Goal: Task Accomplishment & Management: Manage account settings

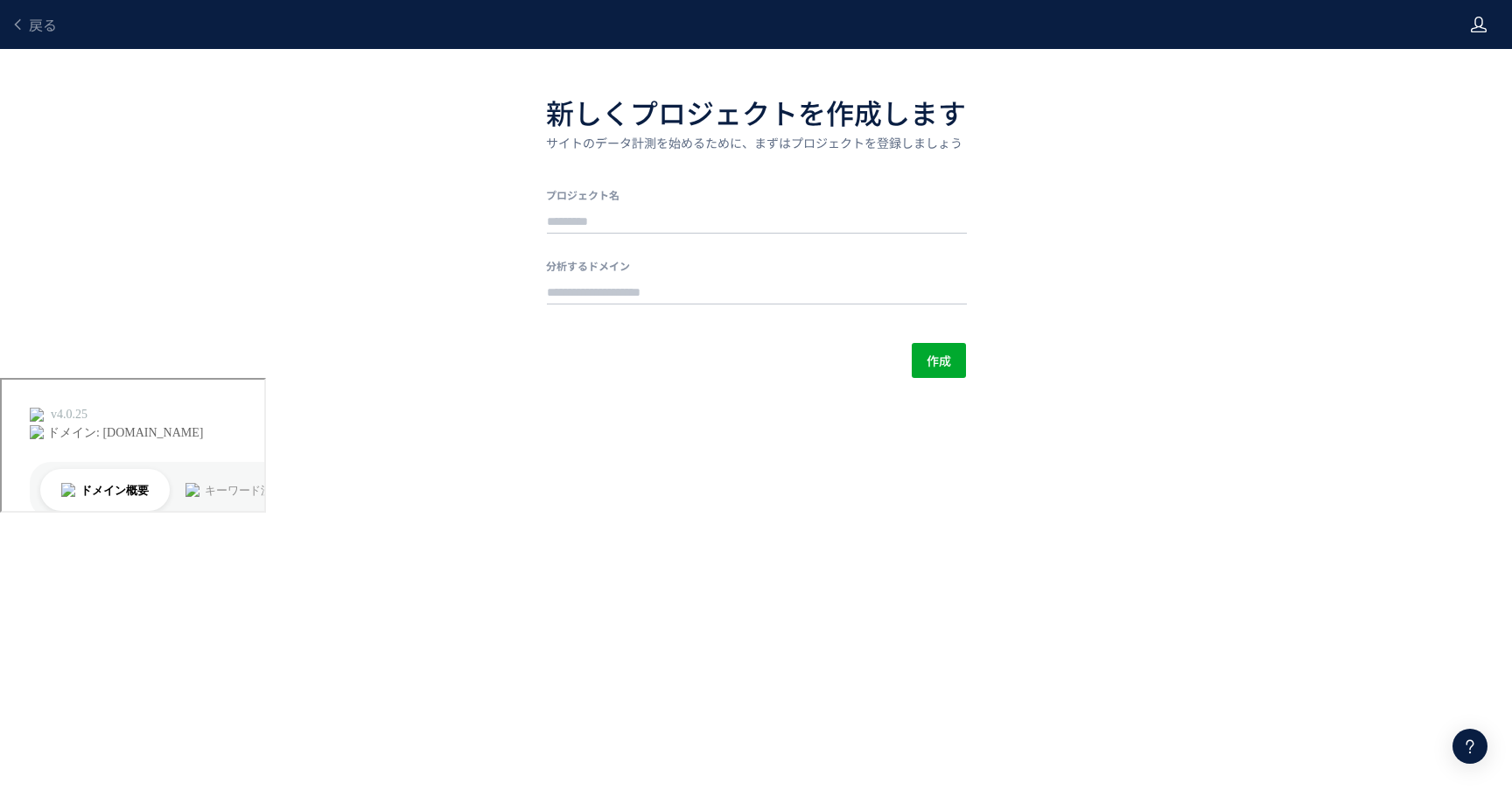
click at [1481, 29] on icon at bounding box center [1479, 25] width 18 height 18
click at [1452, 69] on span "アカウント設定" at bounding box center [1434, 69] width 86 height 18
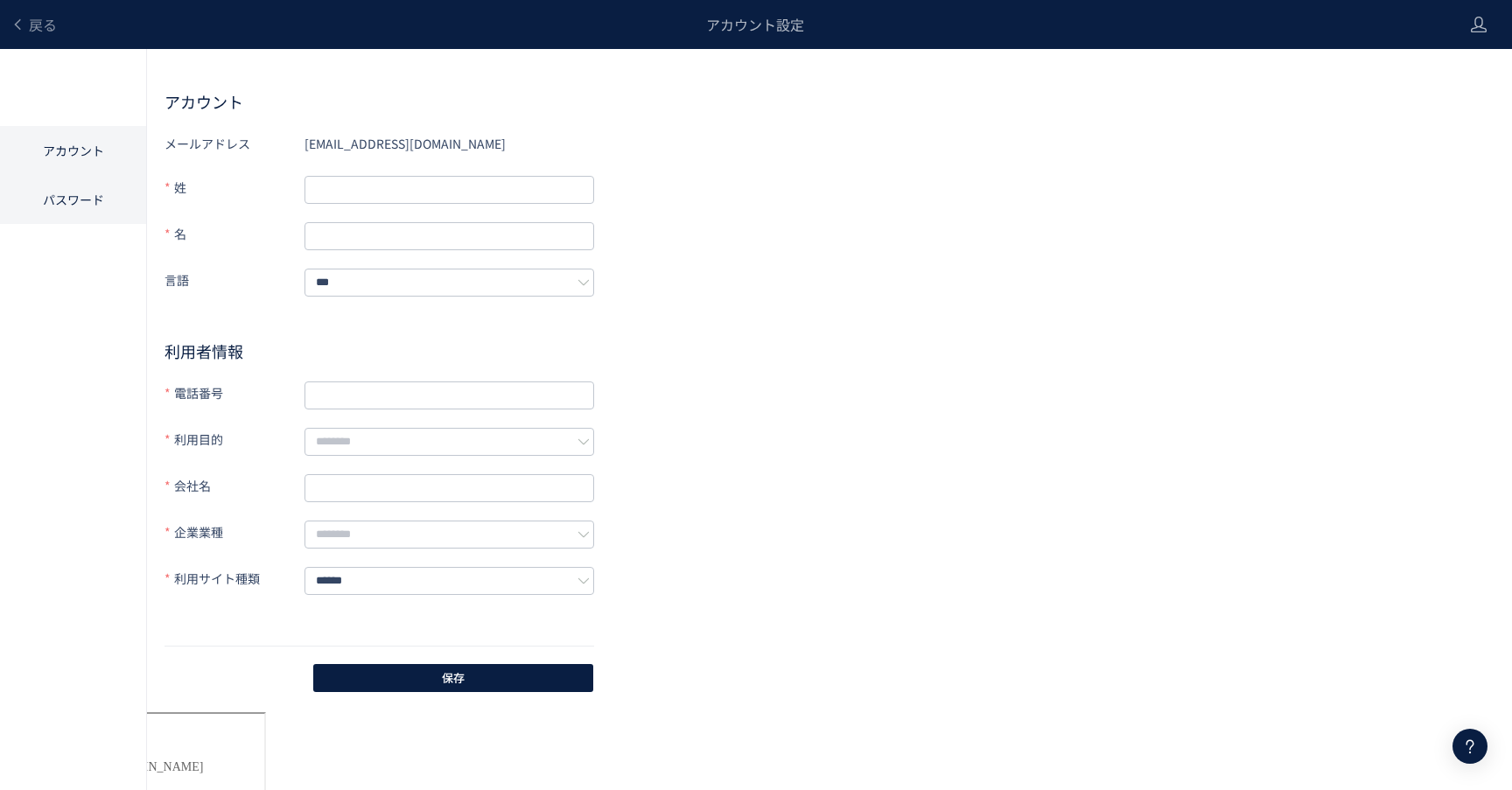
click at [96, 189] on li "パスワード" at bounding box center [73, 199] width 146 height 49
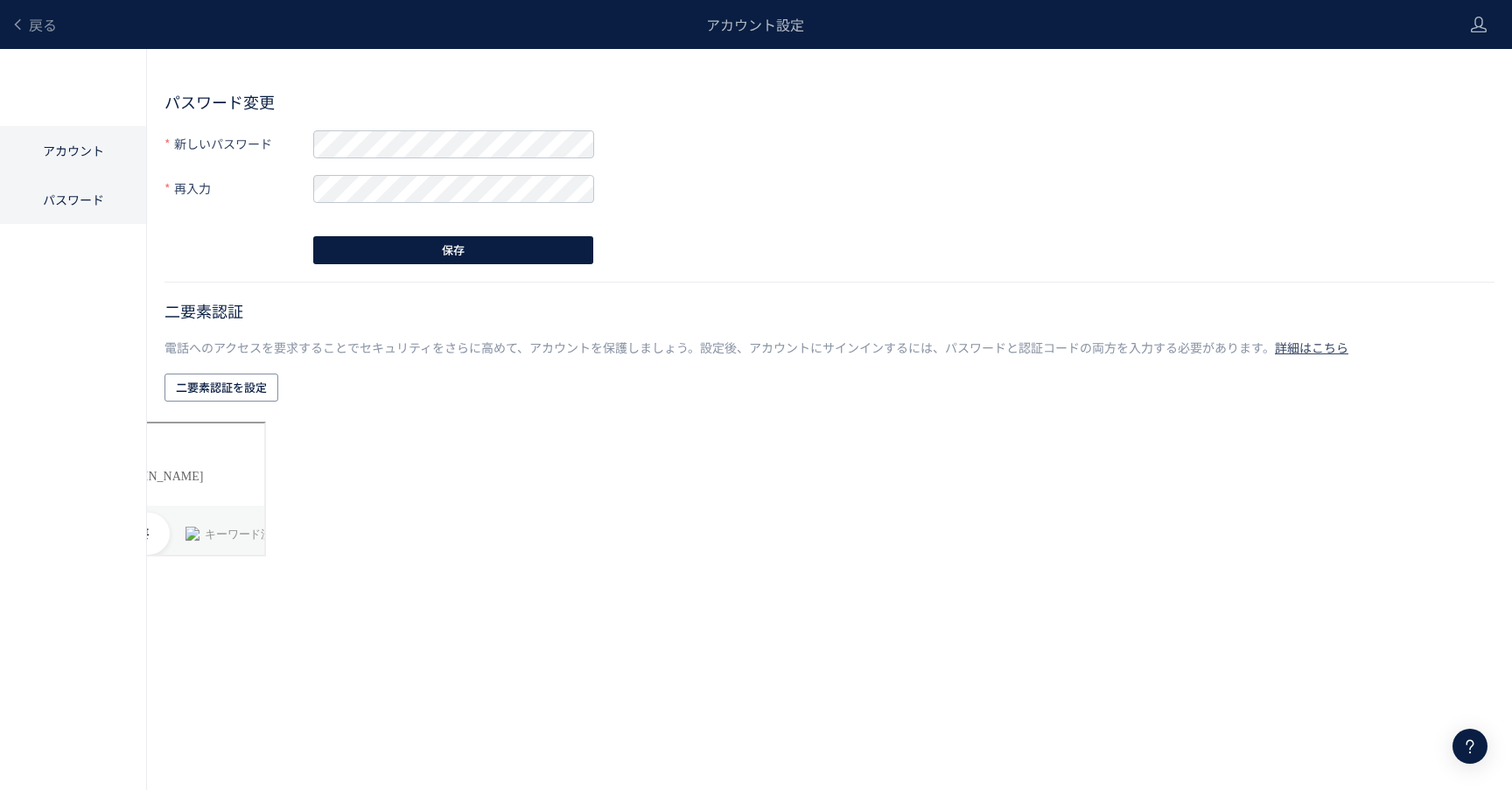
click at [90, 175] on li "アカウント" at bounding box center [73, 199] width 146 height 49
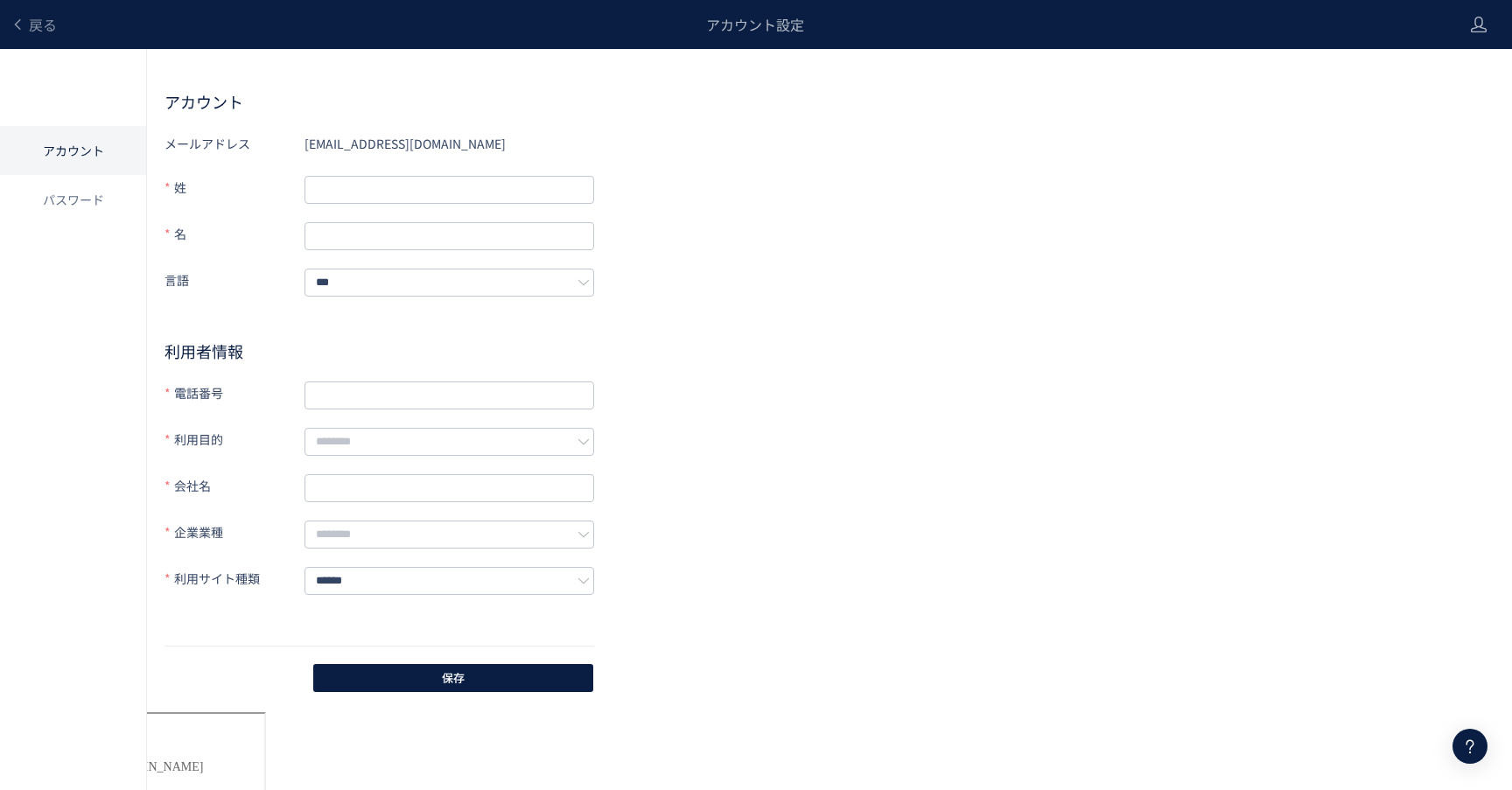
click at [1464, 20] on header "戻る アカウント設定" at bounding box center [756, 24] width 1512 height 49
click at [1496, 26] on header "戻る アカウント設定" at bounding box center [756, 24] width 1512 height 49
click at [1478, 22] on icon at bounding box center [1479, 25] width 18 height 18
click at [1447, 71] on span "アカウント設定" at bounding box center [1434, 69] width 86 height 18
click at [1481, 26] on icon at bounding box center [1479, 25] width 18 height 18
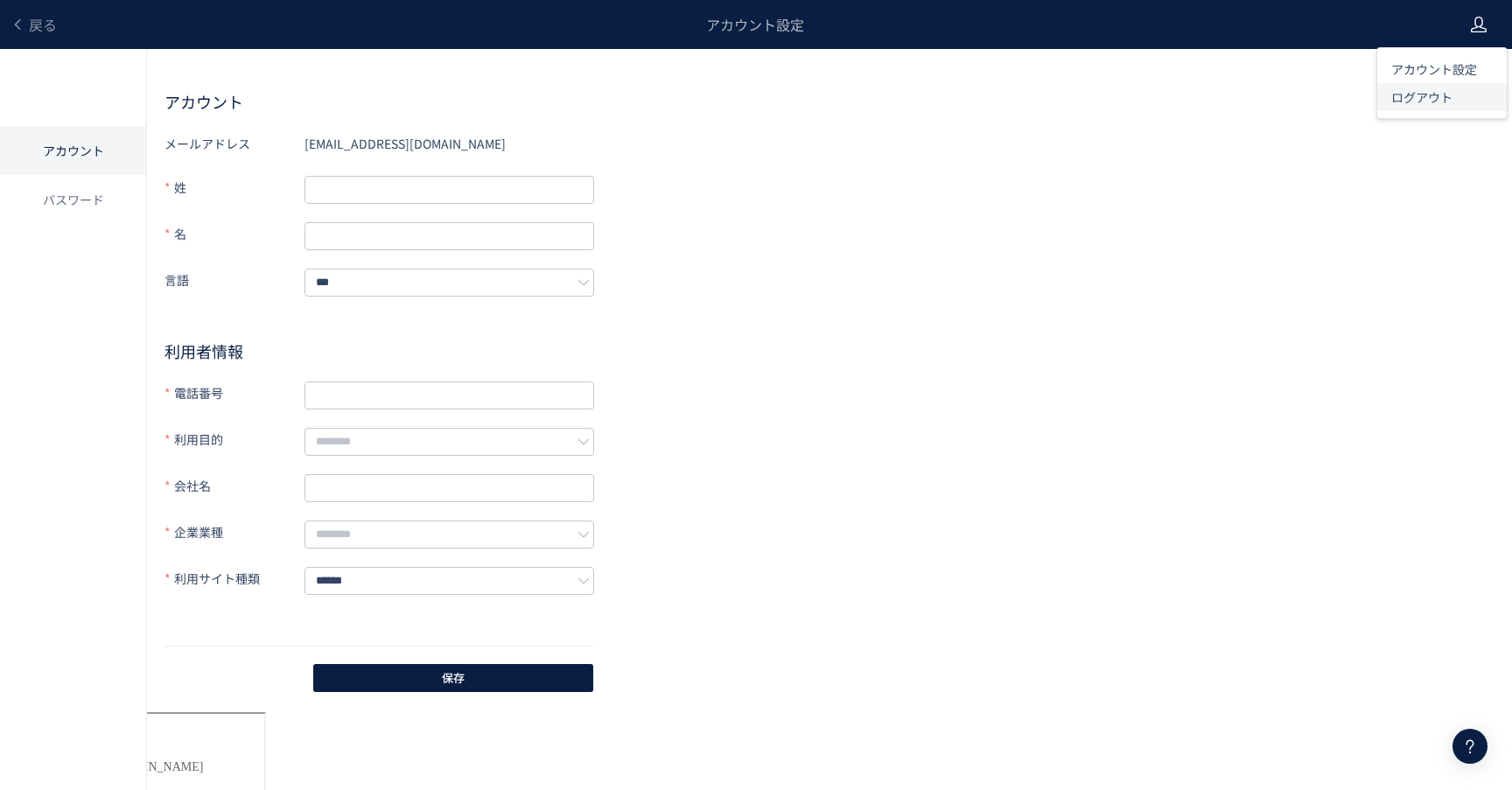
click at [1437, 102] on span "ログアウト" at bounding box center [1421, 97] width 61 height 18
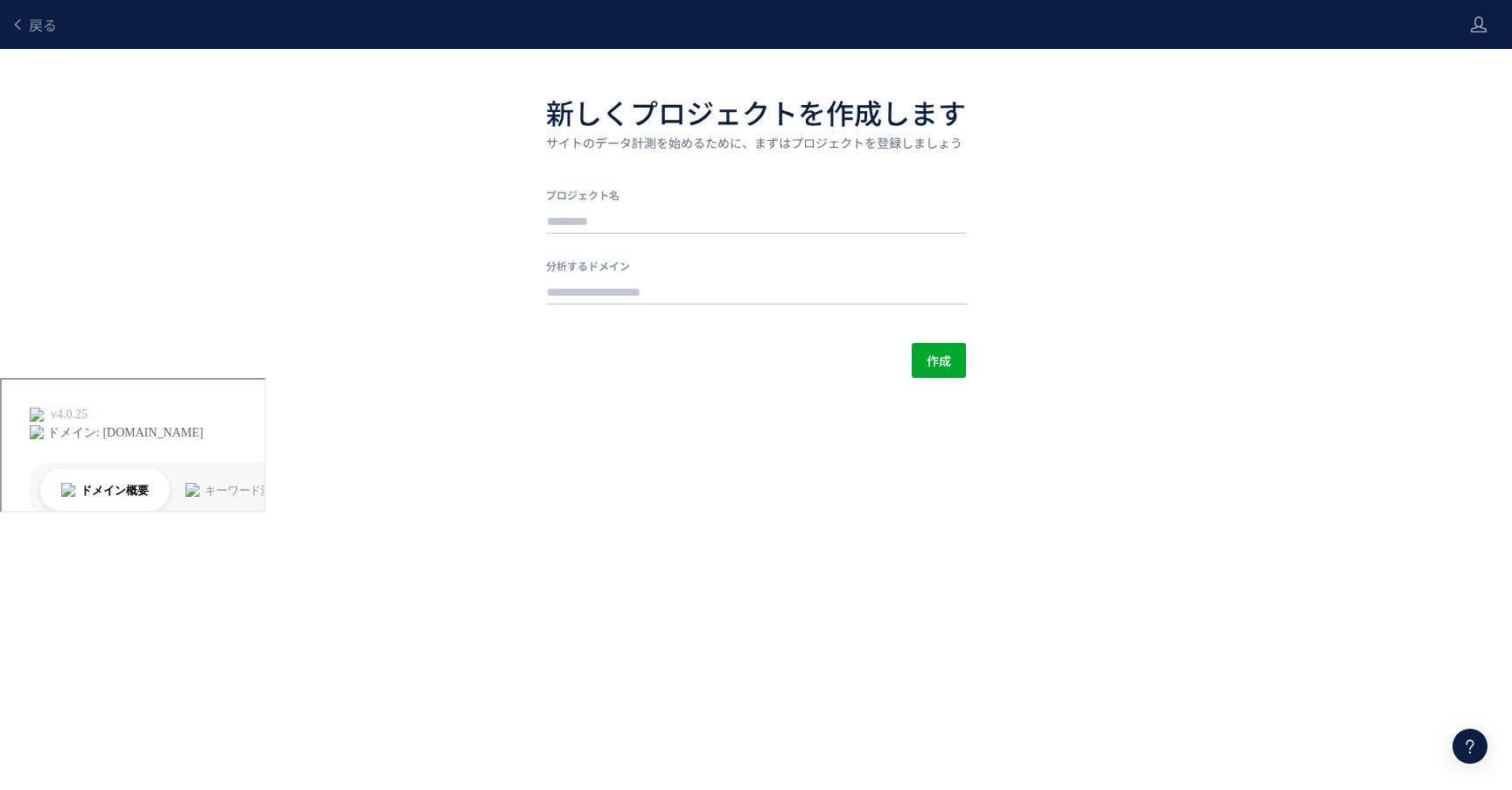
click at [1494, 18] on header "戻る" at bounding box center [756, 24] width 1512 height 49
click at [1489, 20] on header "戻る" at bounding box center [756, 24] width 1512 height 49
click at [1467, 25] on header "戻る" at bounding box center [756, 24] width 1512 height 49
click at [1471, 27] on icon at bounding box center [1479, 25] width 18 height 18
click at [1443, 103] on span "ログアウト" at bounding box center [1421, 97] width 61 height 18
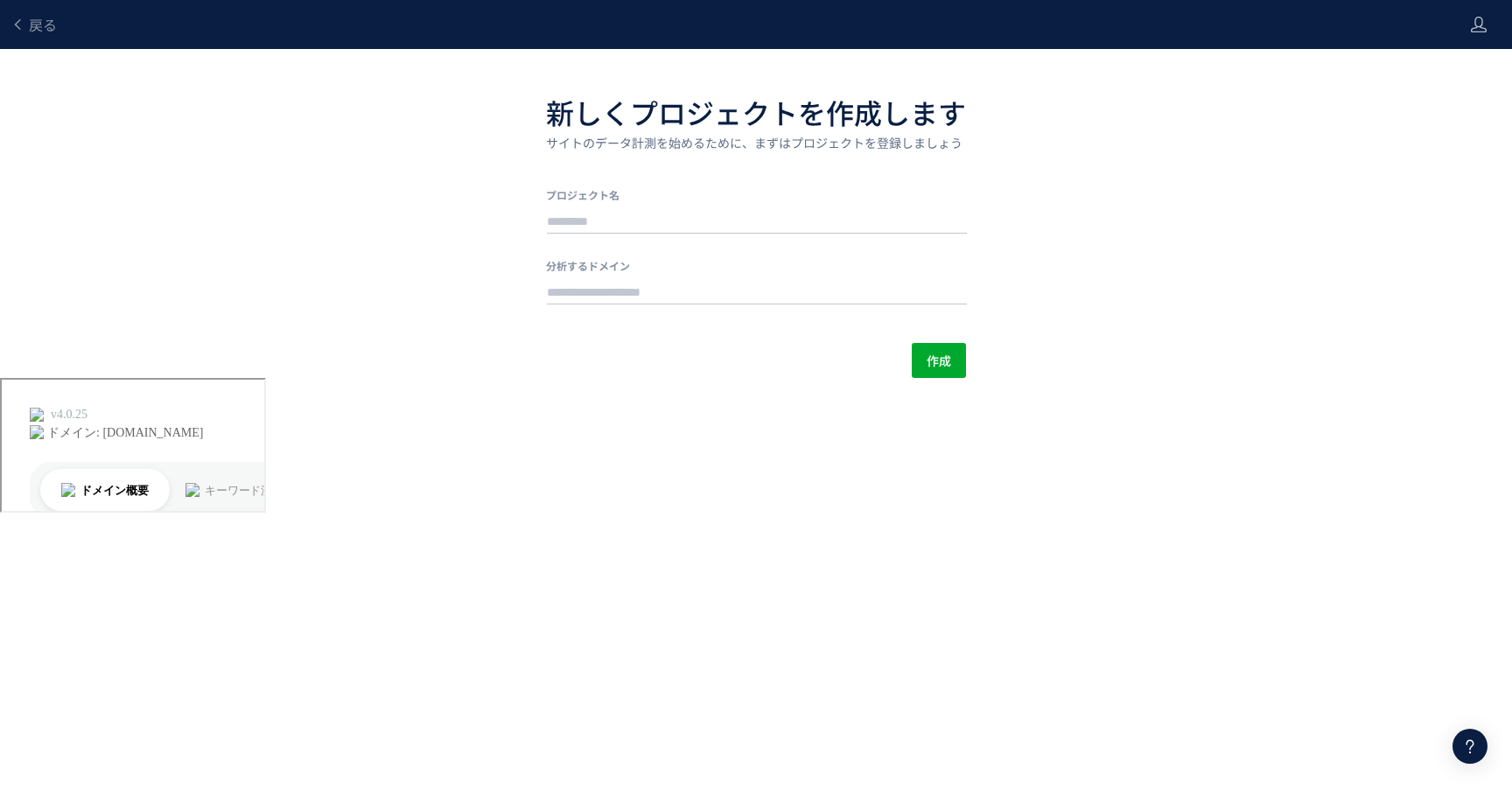
click at [1497, 30] on header "戻る" at bounding box center [756, 24] width 1512 height 49
click at [1484, 25] on icon at bounding box center [1479, 25] width 18 height 18
click at [1430, 100] on span "ログアウト" at bounding box center [1421, 97] width 61 height 18
click at [1475, 29] on icon at bounding box center [1479, 25] width 18 height 18
click at [1480, 29] on icon at bounding box center [1479, 25] width 18 height 18
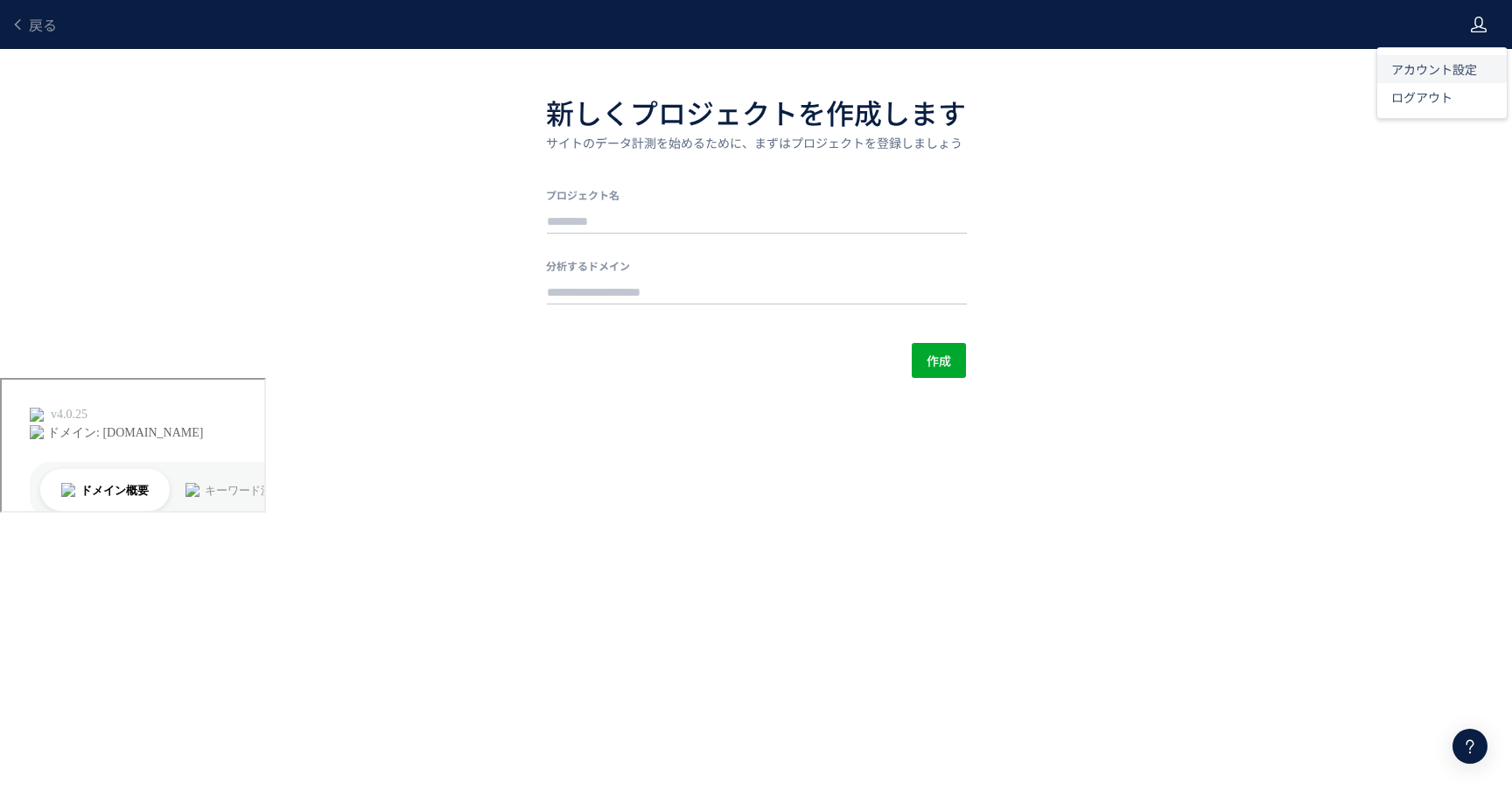
click at [1458, 71] on span "アカウント設定" at bounding box center [1434, 69] width 86 height 18
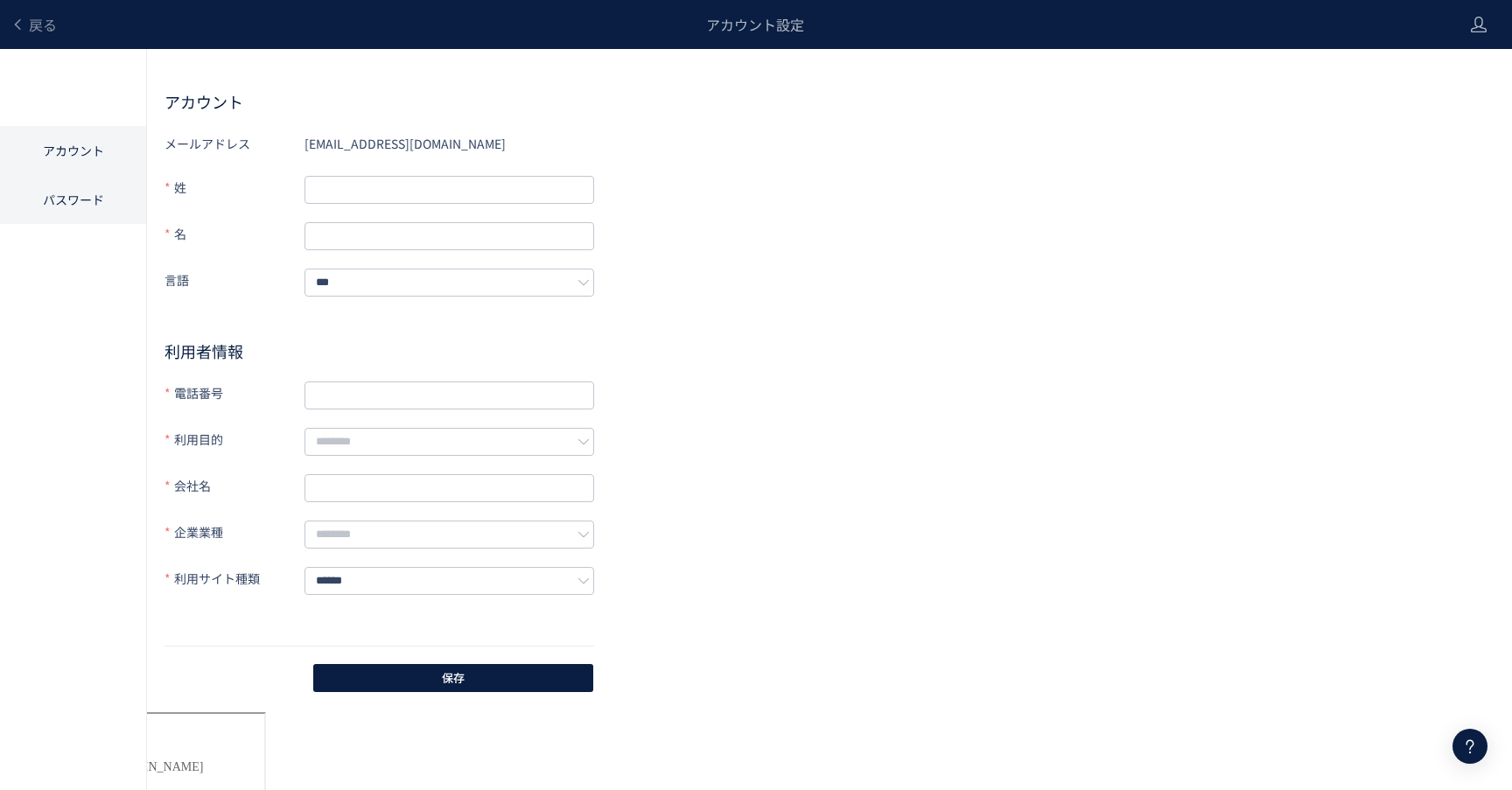
click at [89, 213] on li "パスワード" at bounding box center [73, 199] width 146 height 49
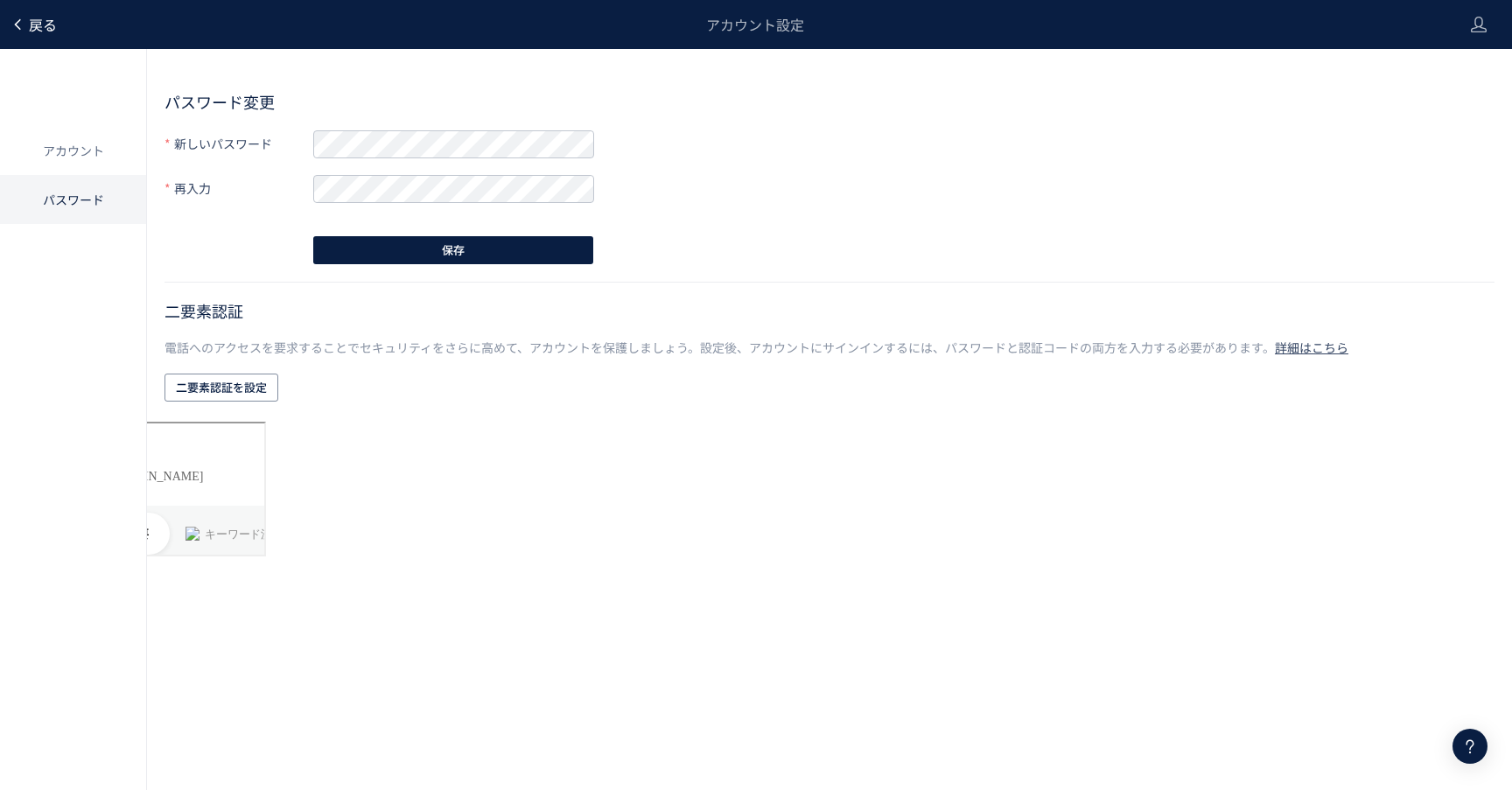
click at [34, 21] on span "戻る" at bounding box center [43, 24] width 28 height 21
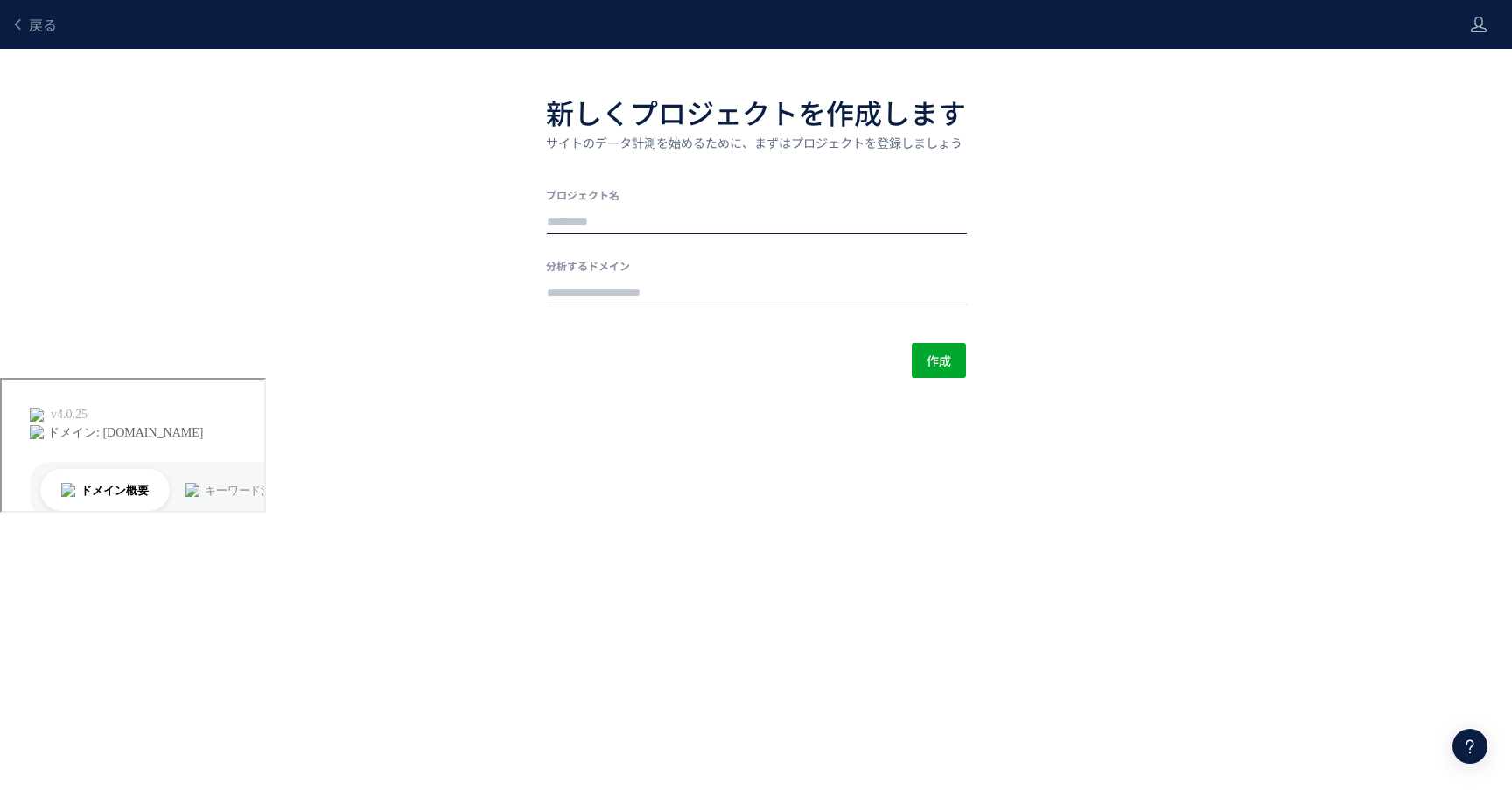
click at [665, 218] on input "text" at bounding box center [757, 222] width 420 height 25
type input "*****"
drag, startPoint x: 640, startPoint y: 223, endPoint x: 551, endPoint y: 223, distance: 89.0
click at [551, 223] on input "*****" at bounding box center [757, 222] width 420 height 25
type input "***"
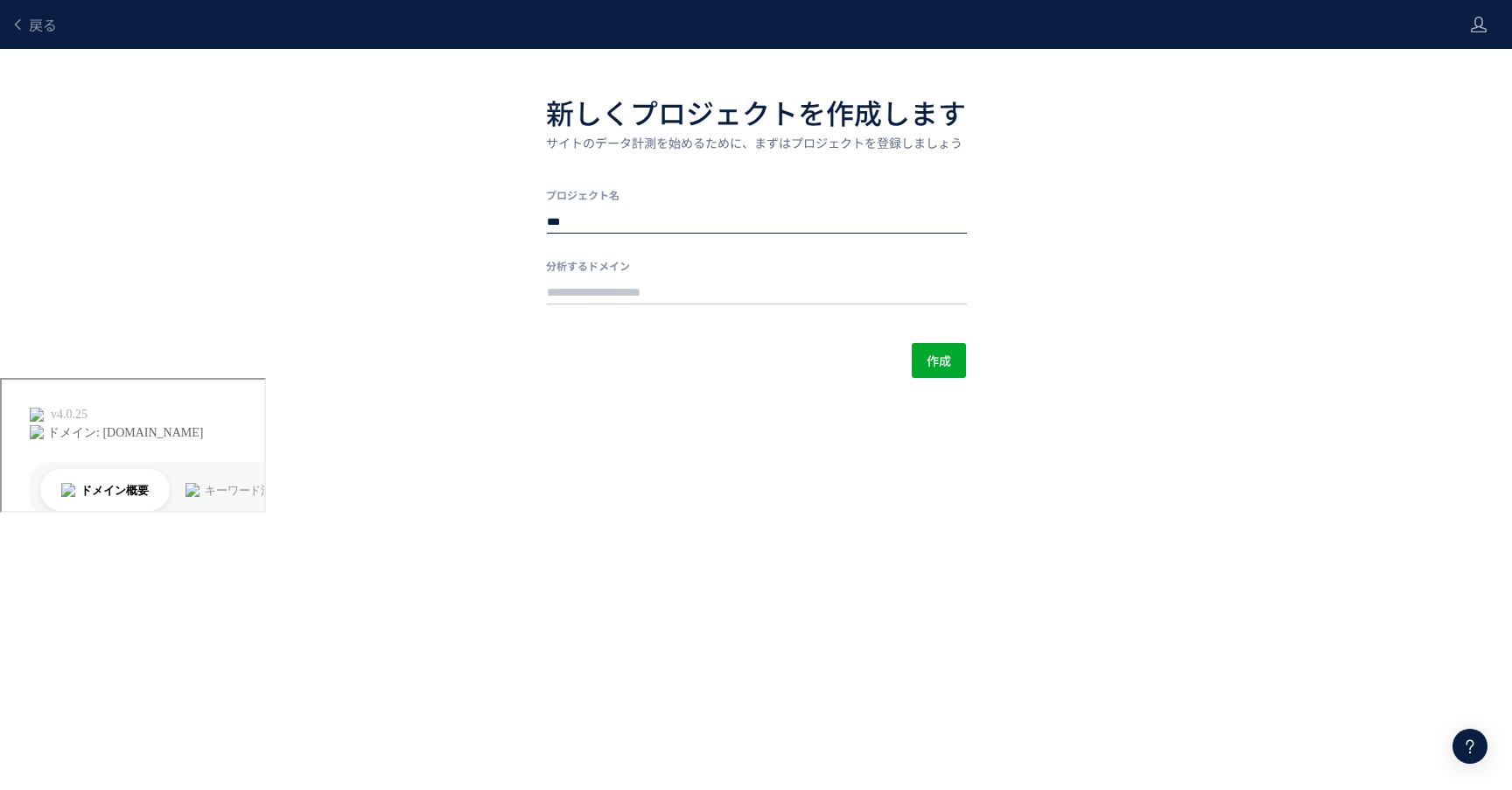
click at [465, 303] on div "戻る 新しくプロジェクトを作成します サイトのデータ計測を始めるために、まずはプロジェクトを登録しましょう プロジェクト名 *** 分析するドメイン 作成" at bounding box center [756, 189] width 1512 height 378
click at [937, 367] on span "作成" at bounding box center [939, 360] width 25 height 35
click at [709, 286] on input "text" at bounding box center [757, 293] width 420 height 25
paste input "**********"
type input "**********"
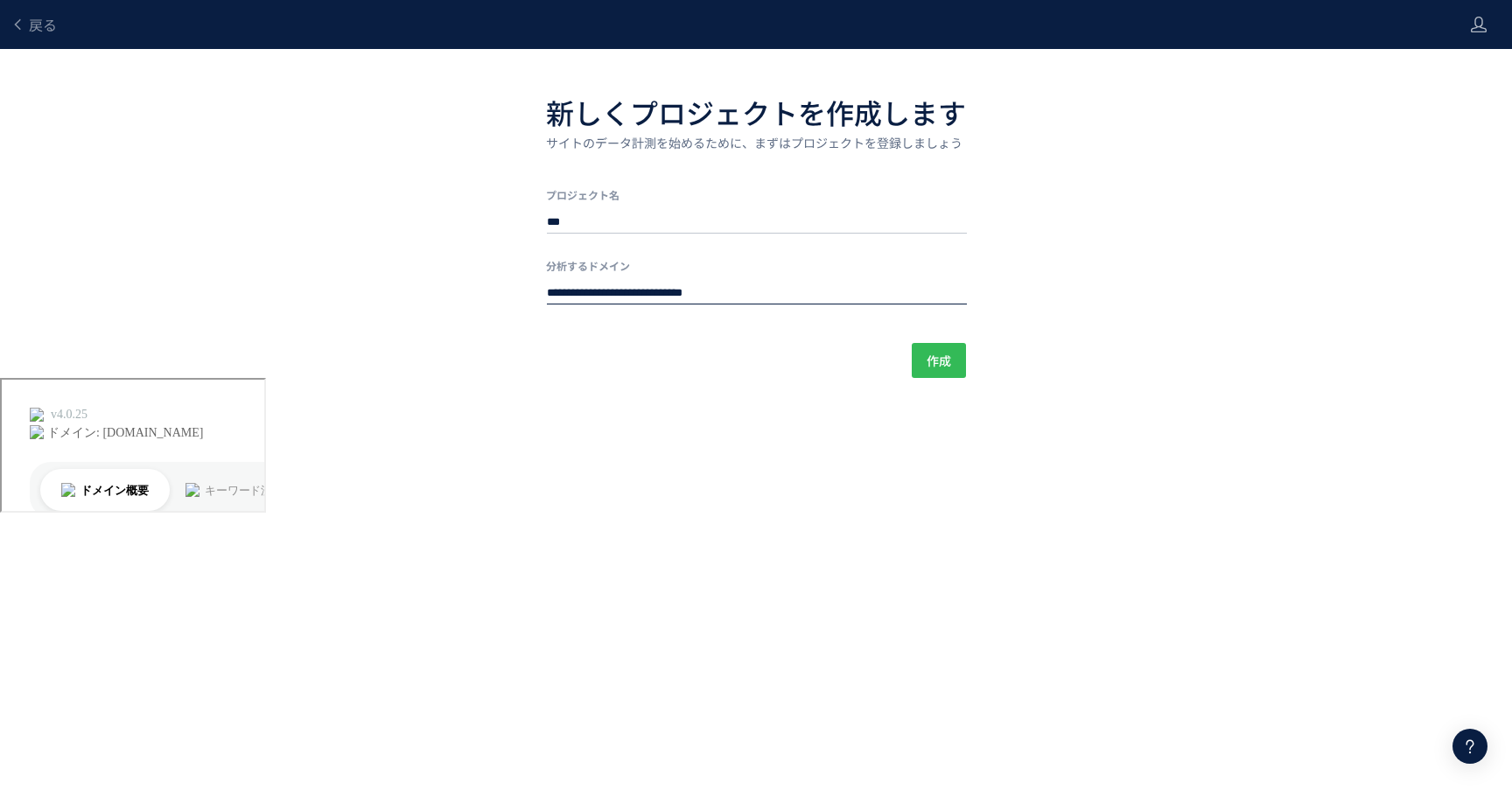
click at [937, 364] on span "作成" at bounding box center [939, 360] width 25 height 35
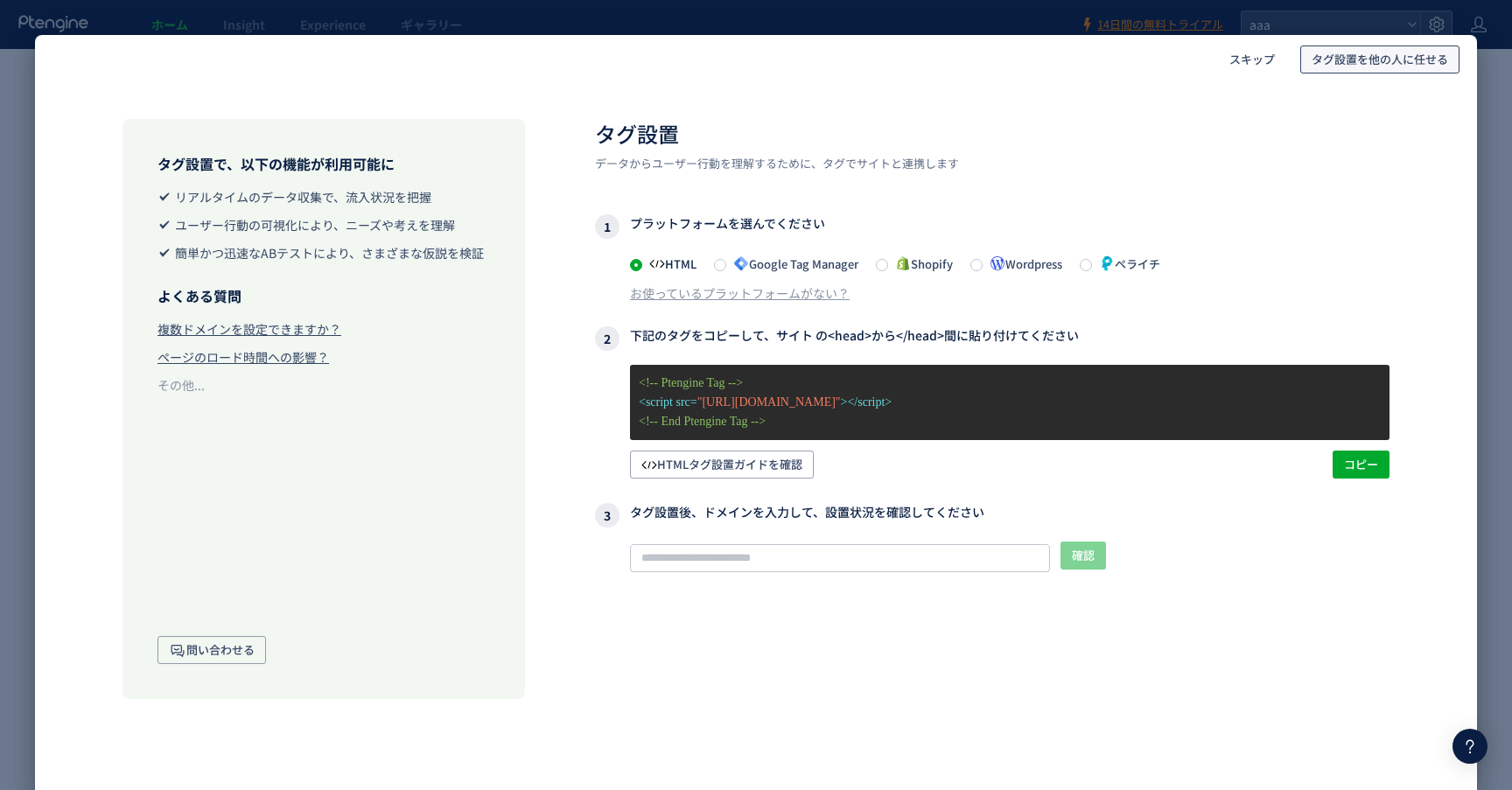
click at [1388, 58] on span "タグ設置を他の人に任せる" at bounding box center [1379, 60] width 137 height 28
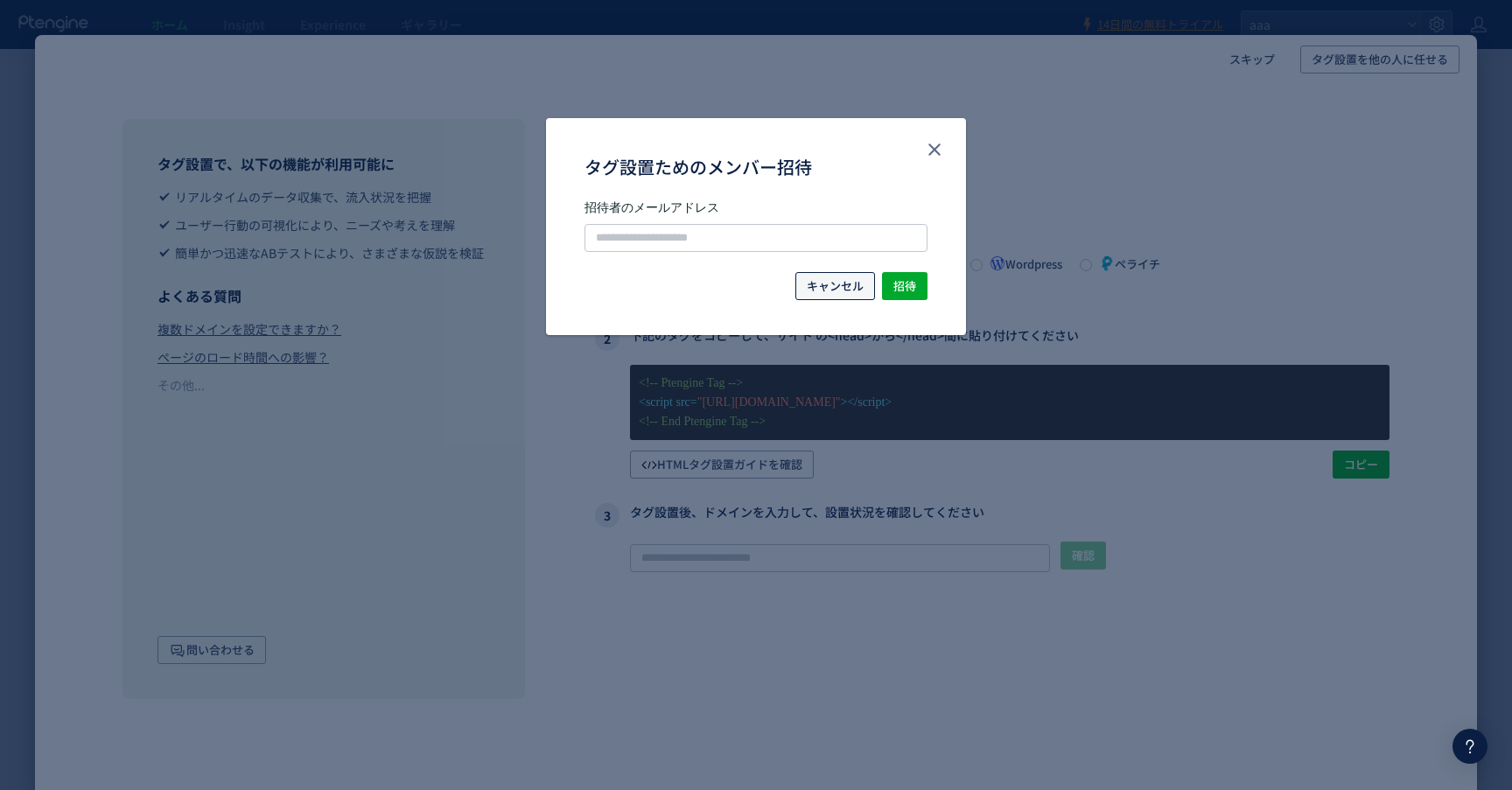
click at [850, 285] on span "キャンセル" at bounding box center [835, 286] width 57 height 28
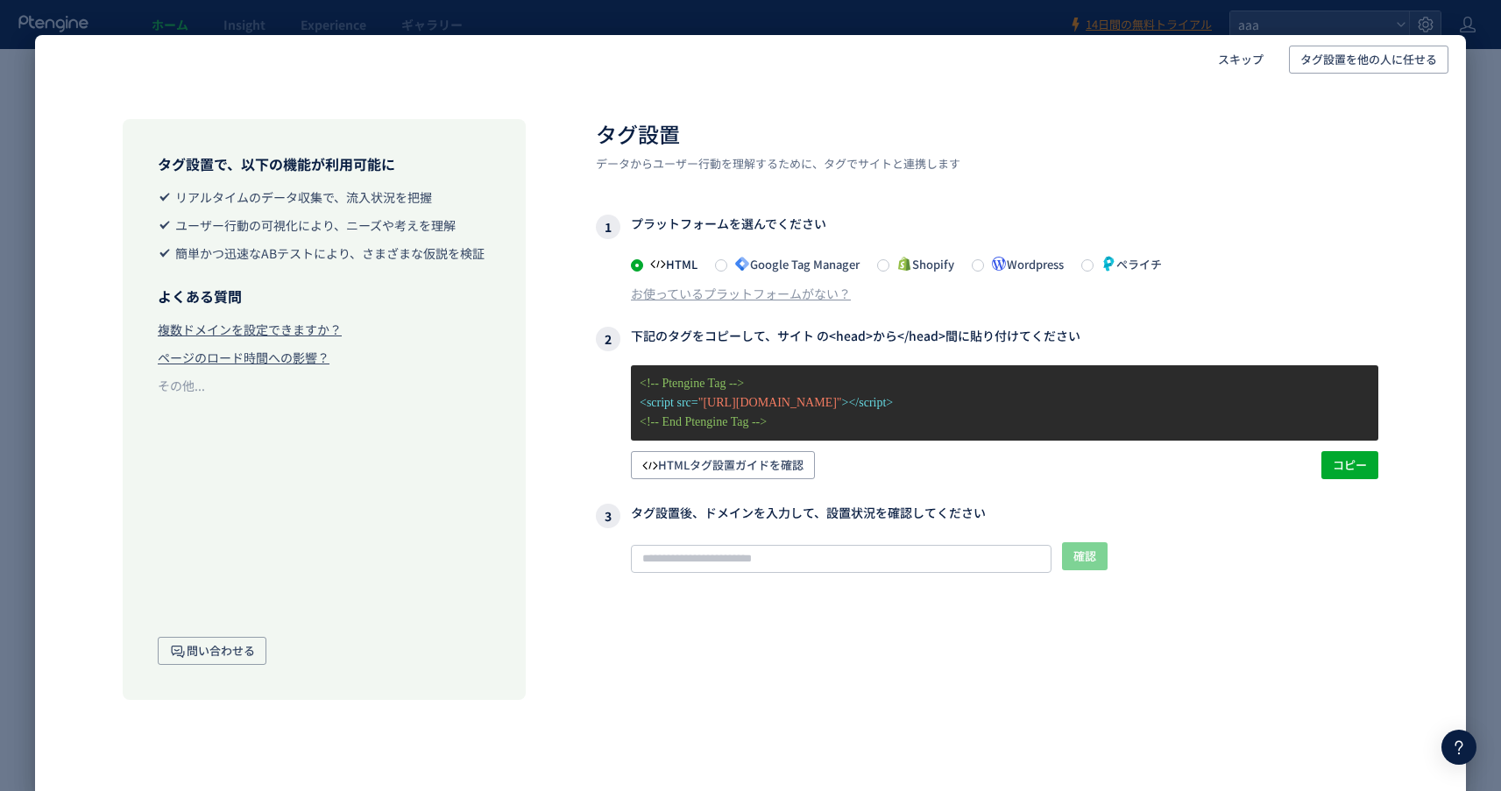
click at [1476, 171] on div "スキップ タグ設置を他の人に任せる タグ設置で、以下の機能が利用可能に リアルタイムのデータ収集で、流入状況を把握 ユーザー行動の可視化により、ニーズや考えを…" at bounding box center [750, 395] width 1501 height 791
click at [861, 561] on input "text" at bounding box center [841, 559] width 421 height 28
click at [286, 429] on div "タグ設置で、以下の機能が利用可能に リアルタイムのデータ収集で、流入状況を把握 ユーザー行動の可視化により、ニーズや考えを理解 簡単かつ迅速なABテストにより…" at bounding box center [324, 409] width 403 height 581
click at [110, 237] on div "タグ設置で、以下の機能が利用可能に リアルタイムのデータ収集で、流入状況を把握 ユーザー行動の可視化により、ニーズや考えを理解 簡単かつ迅速なABテストにより…" at bounding box center [750, 396] width 1431 height 624
click at [41, 164] on div "タグ設置で、以下の機能が利用可能に リアルタイムのデータ収集で、流入状況を把握 ユーザー行動の可視化により、ニーズや考えを理解 簡単かつ迅速なABテストにより…" at bounding box center [750, 396] width 1431 height 624
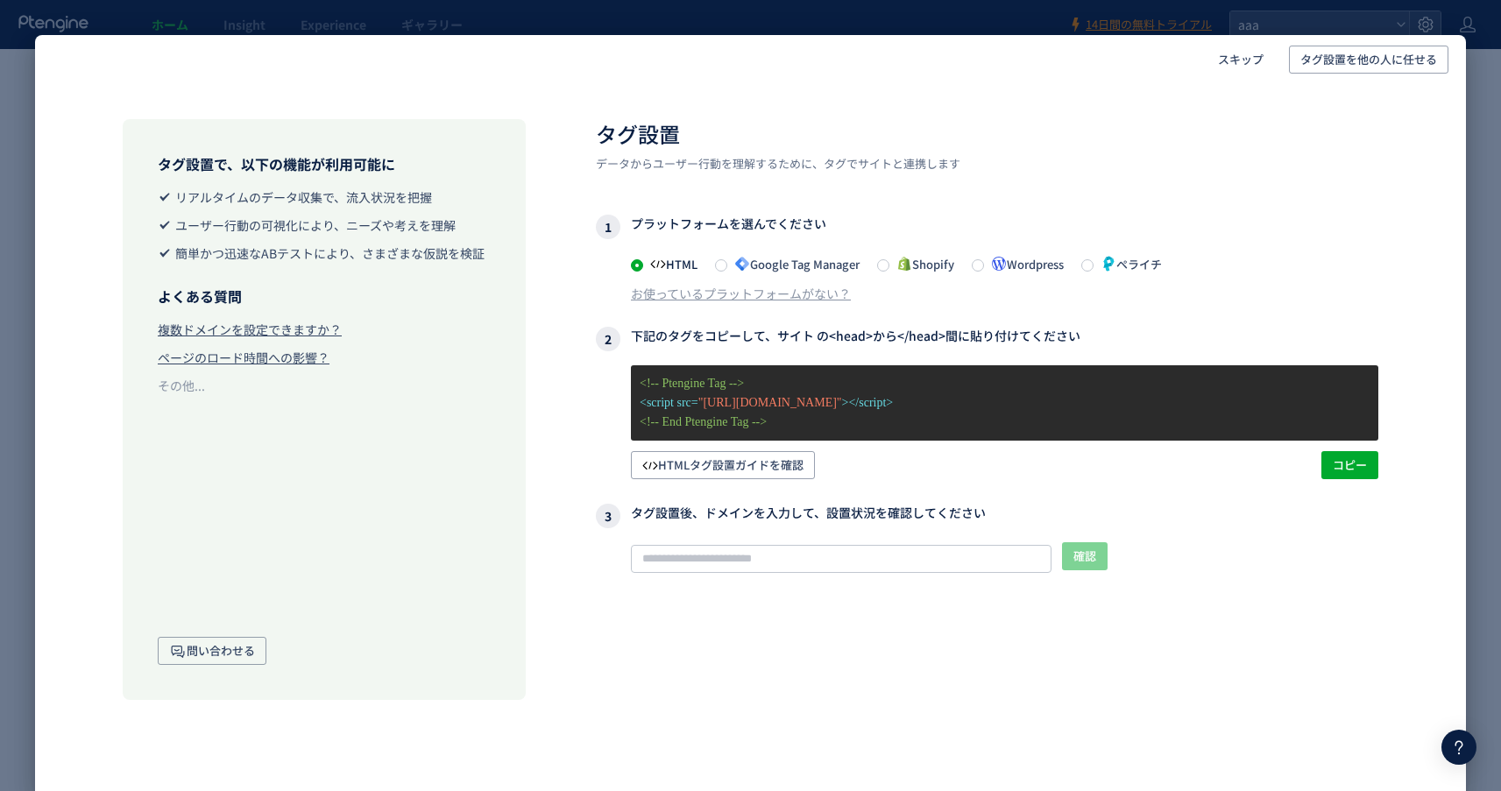
click at [21, 137] on div "スキップ タグ設置を他の人に任せる タグ設置で、以下の機能が利用可能に リアルタイムのデータ収集で、流入状況を把握 ユーザー行動の可視化により、ニーズや考えを…" at bounding box center [750, 395] width 1501 height 791
click at [1242, 56] on span "スキップ" at bounding box center [1241, 60] width 46 height 28
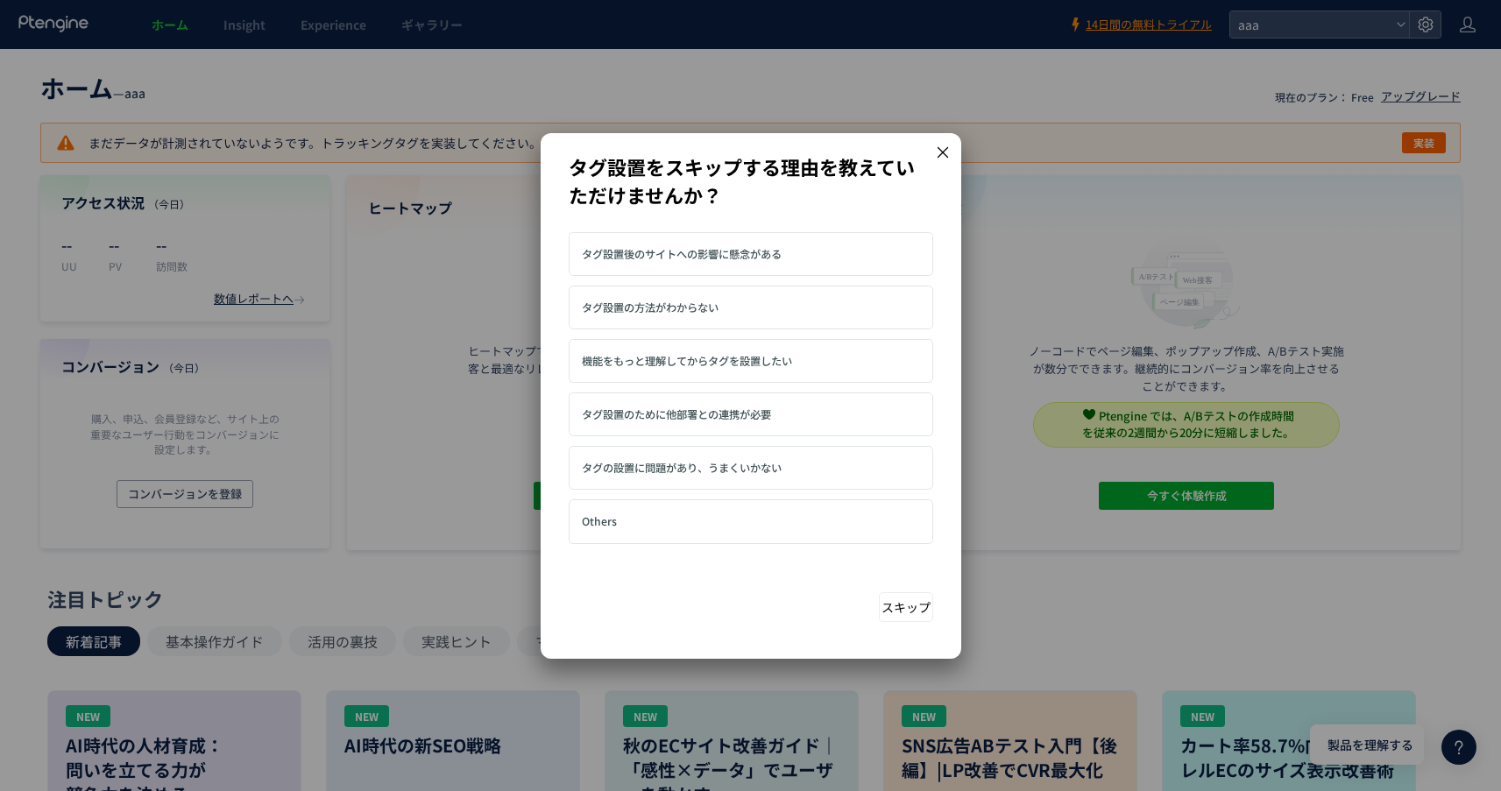
click at [941, 151] on icon at bounding box center [942, 151] width 11 height 11
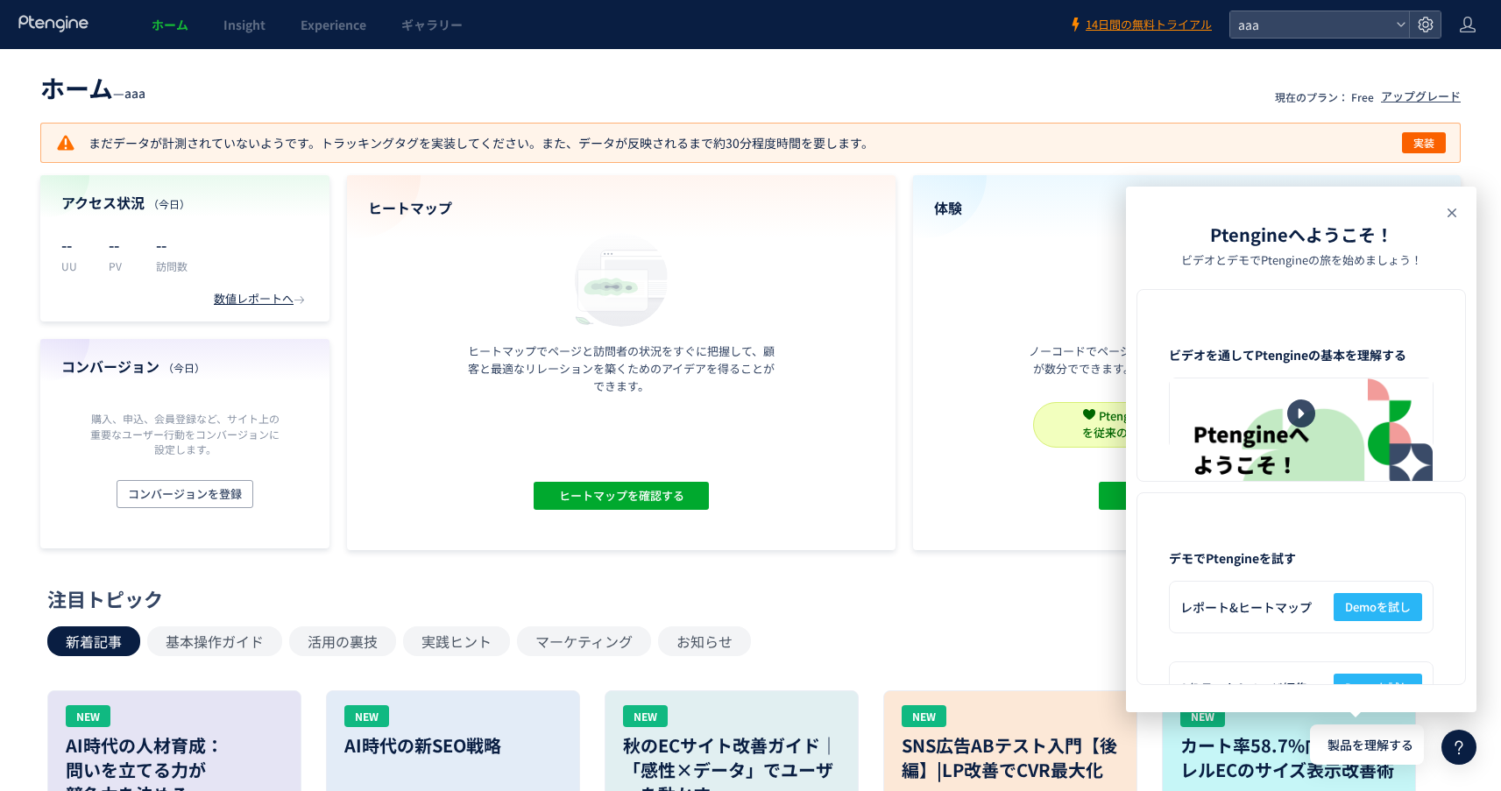
click at [0, 0] on icon at bounding box center [0, 0] width 0 height 0
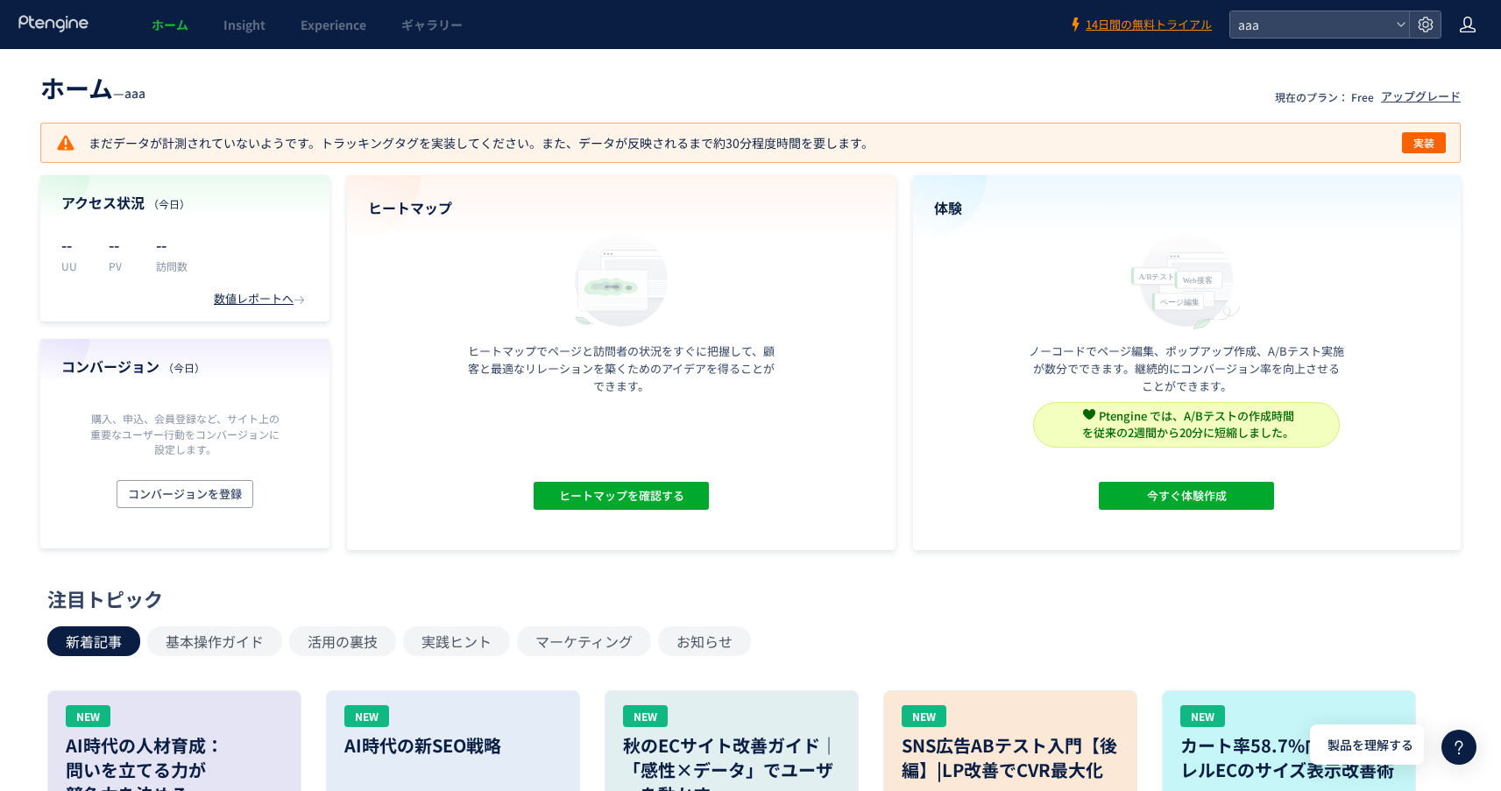
click at [1468, 35] on div at bounding box center [1468, 24] width 18 height 49
click at [1439, 75] on span "アカウント設定" at bounding box center [1423, 69] width 86 height 18
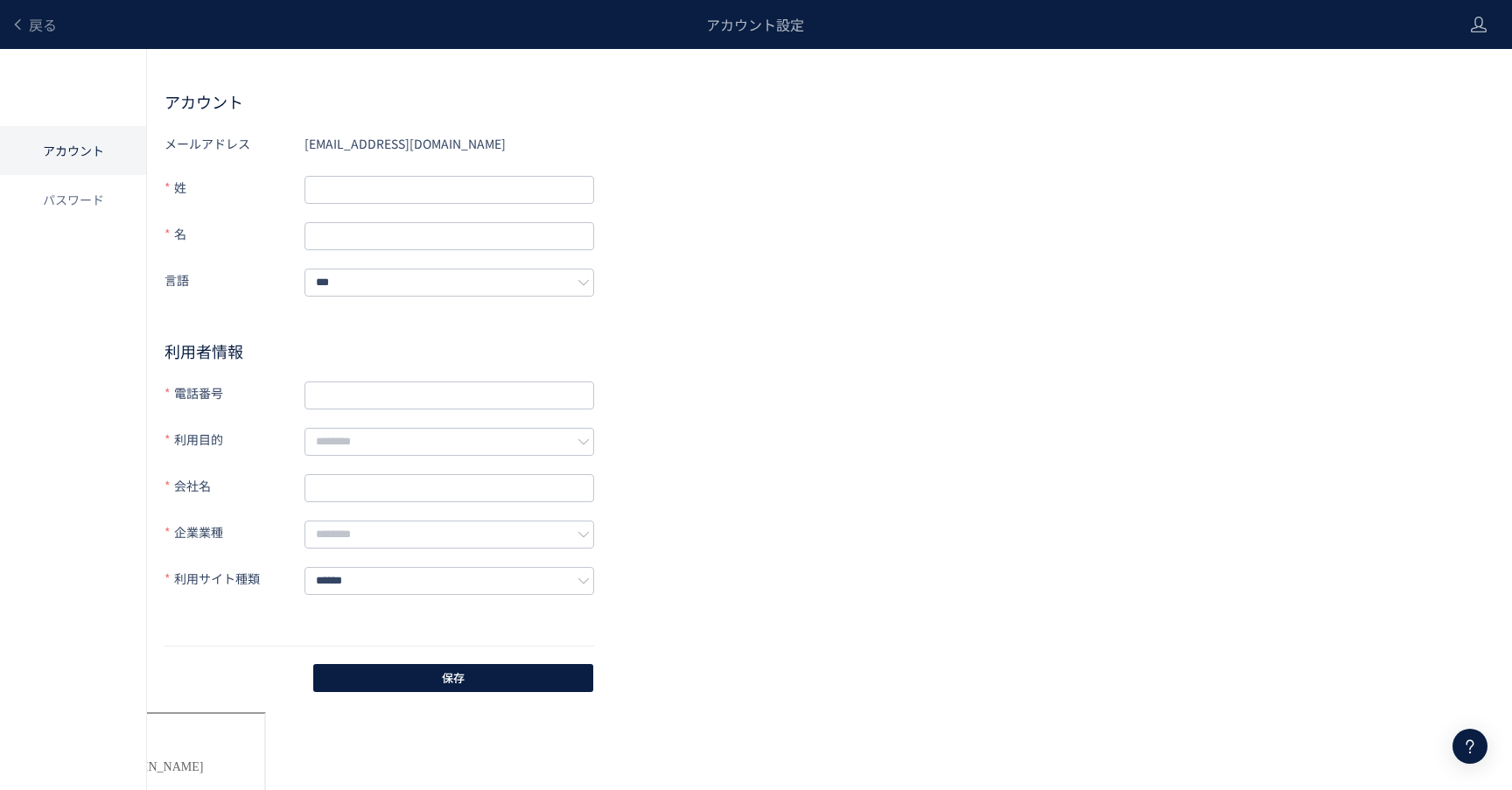
click at [1480, 747] on div at bounding box center [1469, 746] width 35 height 35
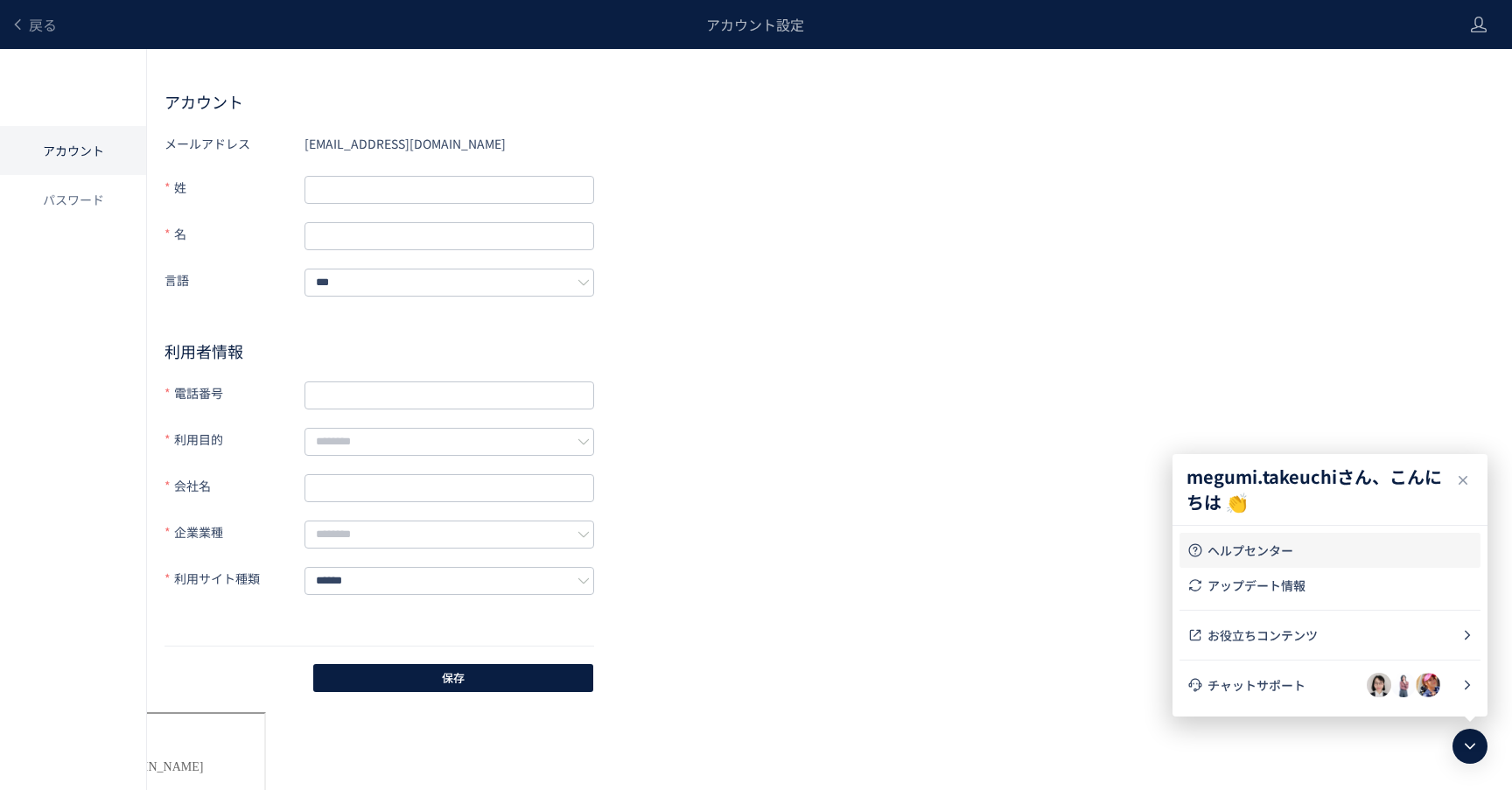
click at [1287, 543] on span "ヘルプセンター" at bounding box center [1340, 550] width 266 height 18
click at [941, 265] on div "メールアドレス megumi.takeuchi@anagrams.jp 姓 名 言語 *** 利用者情報 電話番号 利用目的 会社名 企業業種 利用サイト種類…" at bounding box center [830, 412] width 1330 height 565
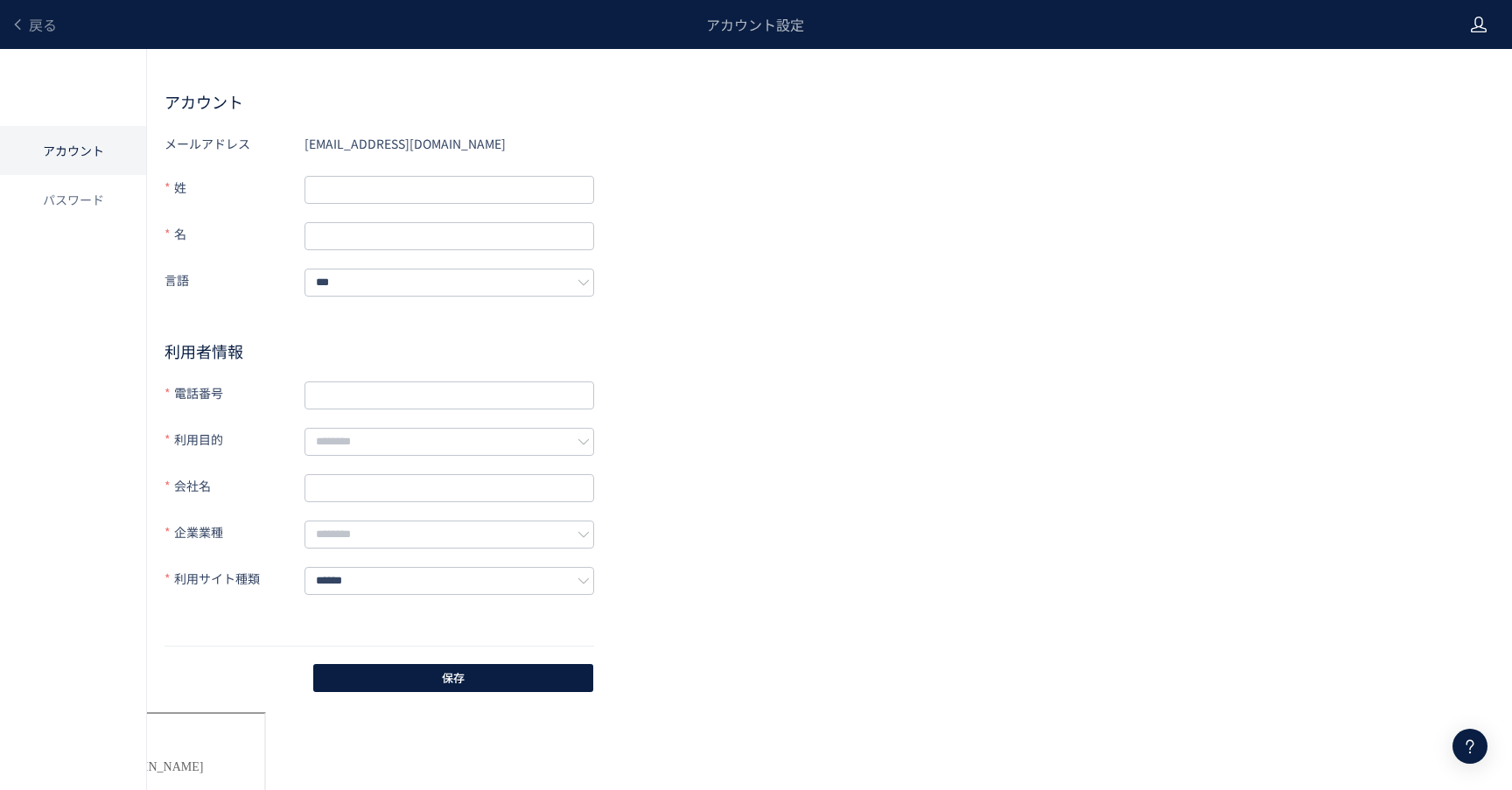
click at [1484, 18] on icon at bounding box center [1479, 25] width 18 height 18
click at [967, 96] on h2 "アカウント" at bounding box center [830, 101] width 1330 height 21
click at [33, 22] on span "戻る" at bounding box center [43, 24] width 28 height 21
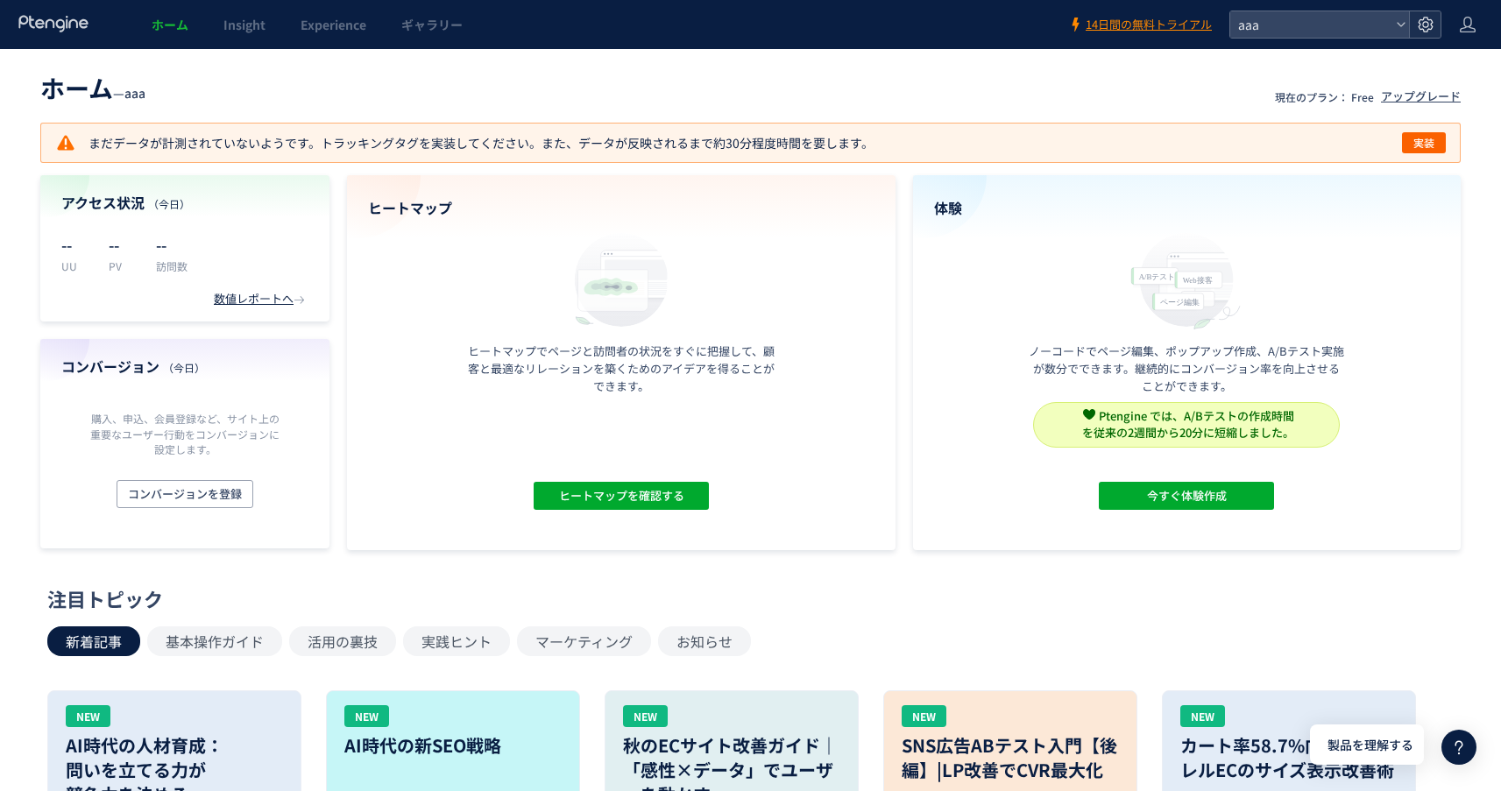
click at [1429, 20] on icon at bounding box center [1426, 25] width 18 height 18
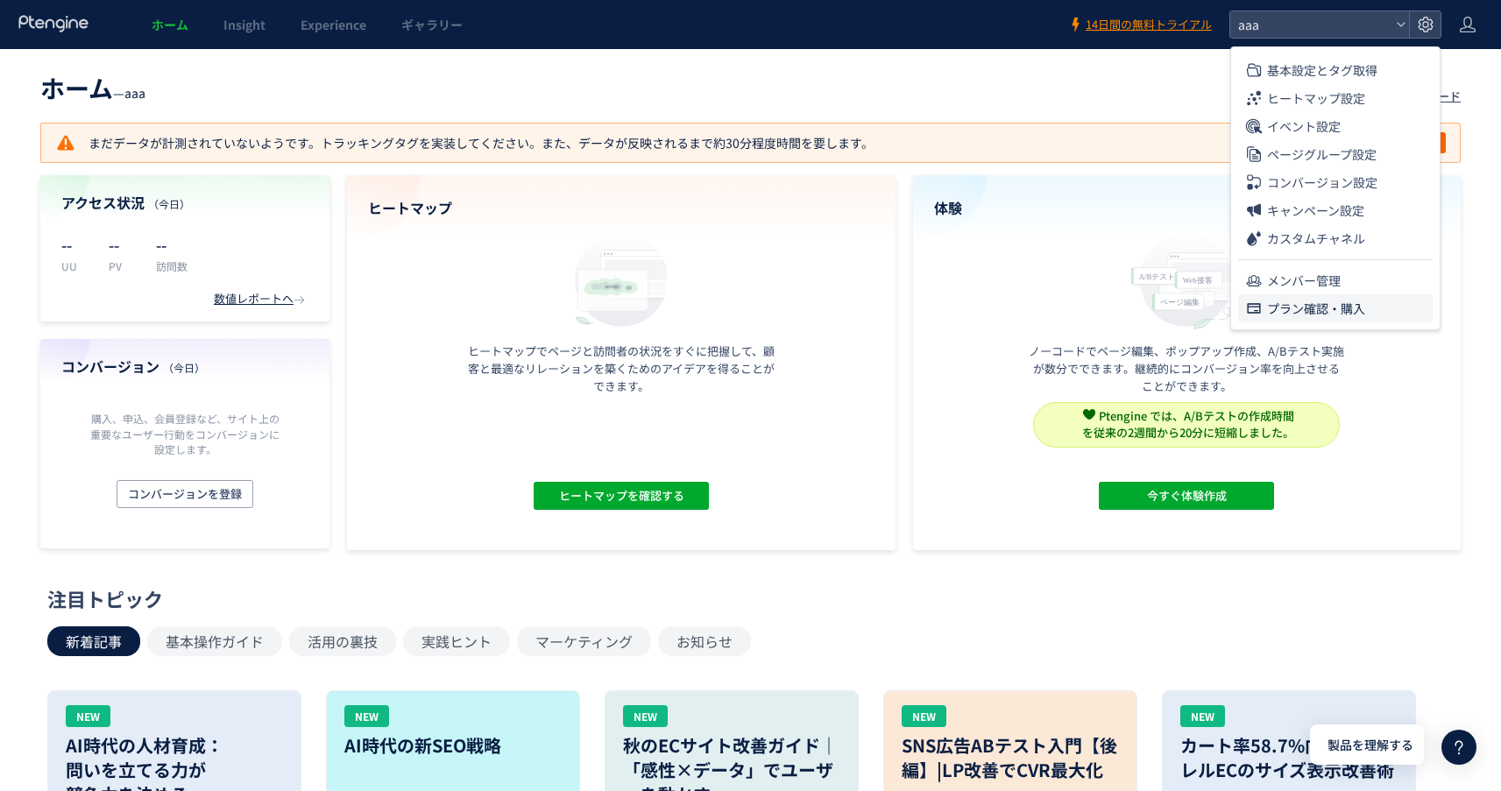
click at [1312, 300] on span "プラン確認・購入" at bounding box center [1316, 308] width 98 height 28
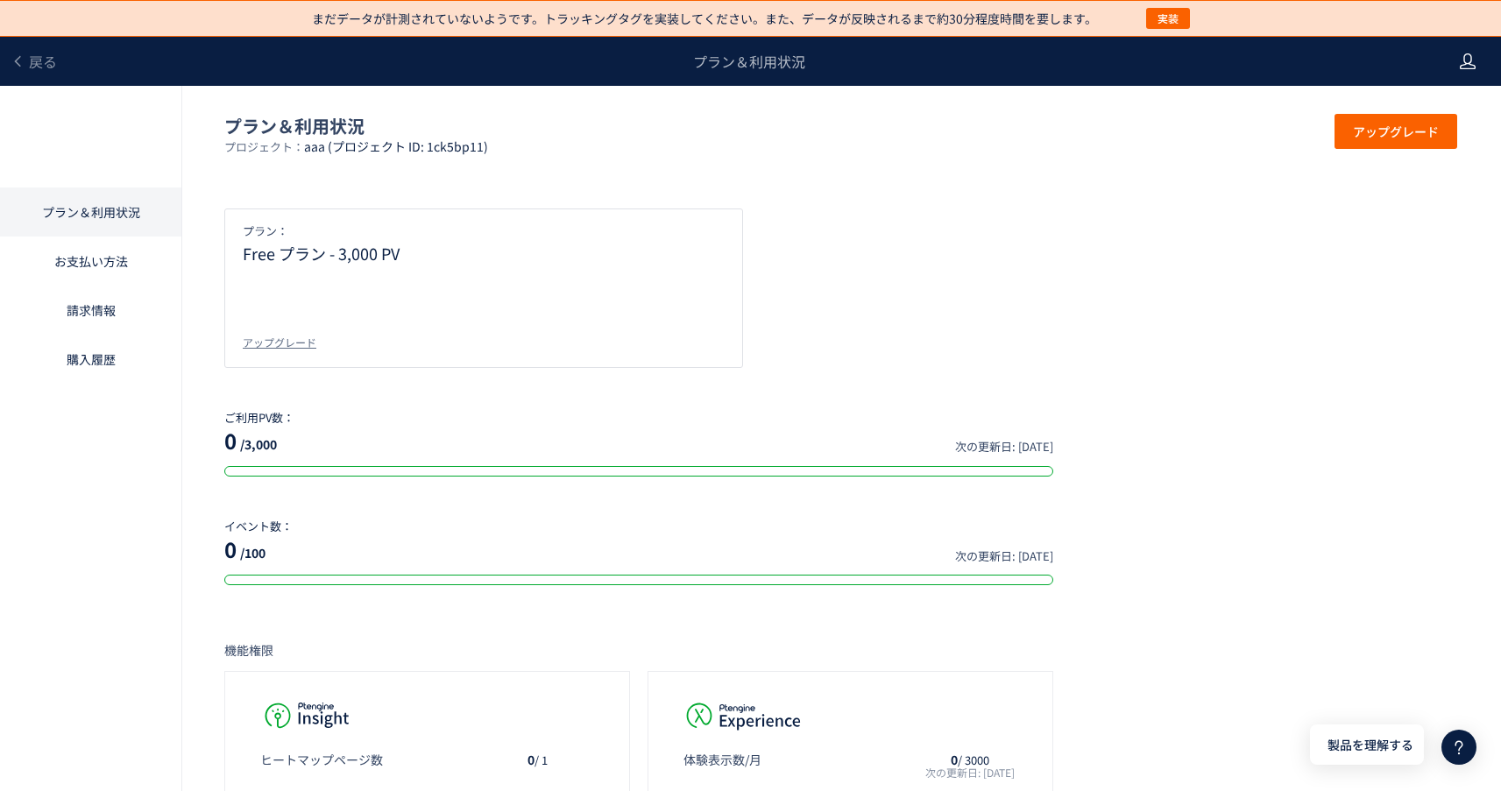
click at [1471, 58] on use at bounding box center [1468, 61] width 16 height 16
click at [1067, 131] on p "プラン＆利用状況" at bounding box center [841, 126] width 1234 height 24
click at [42, 66] on span "戻る" at bounding box center [43, 61] width 28 height 21
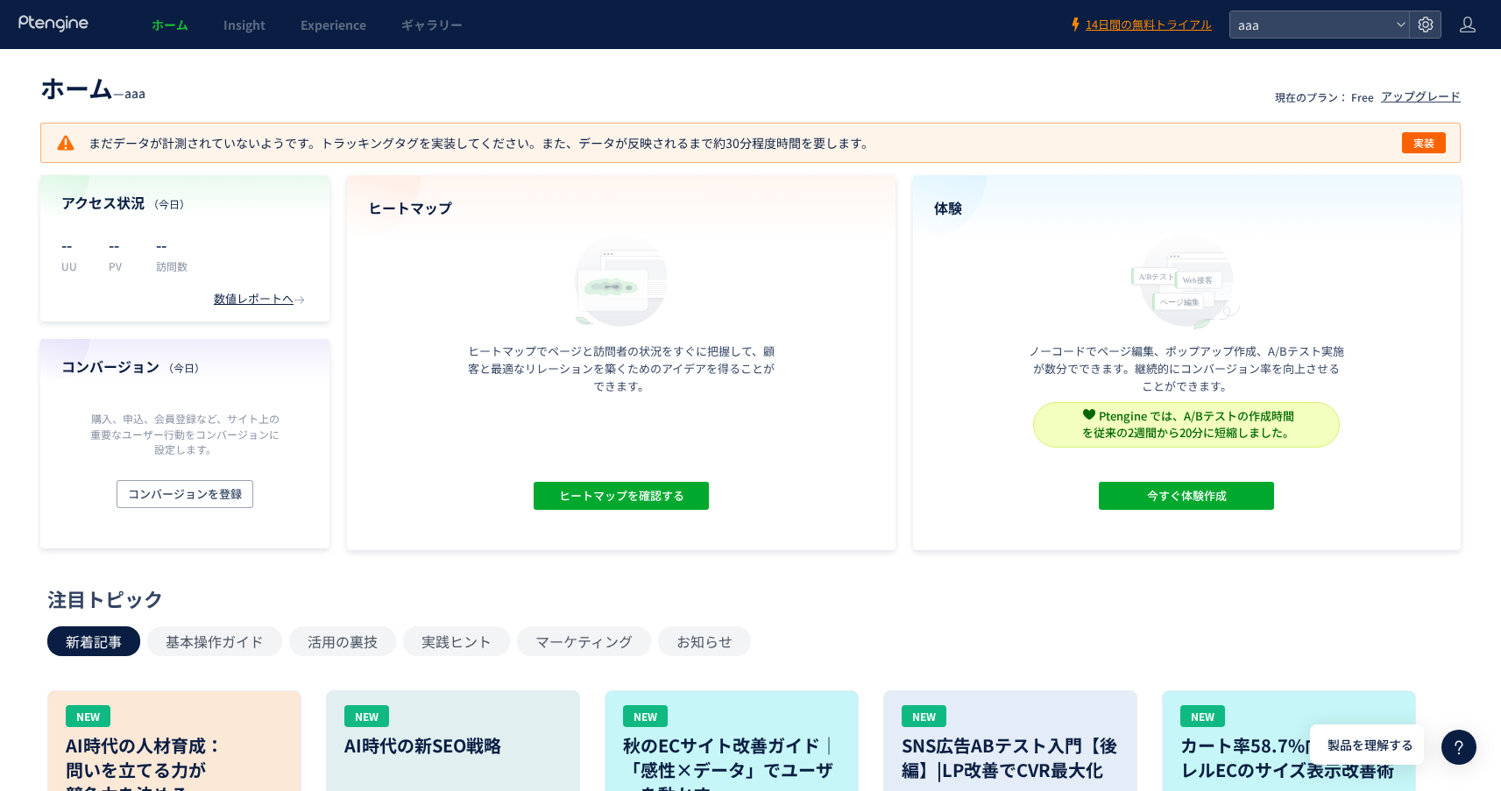
click at [49, 25] on icon at bounding box center [54, 24] width 73 height 18
click at [156, 24] on span "ホーム" at bounding box center [170, 25] width 37 height 18
click at [233, 26] on span "Insight" at bounding box center [244, 25] width 42 height 18
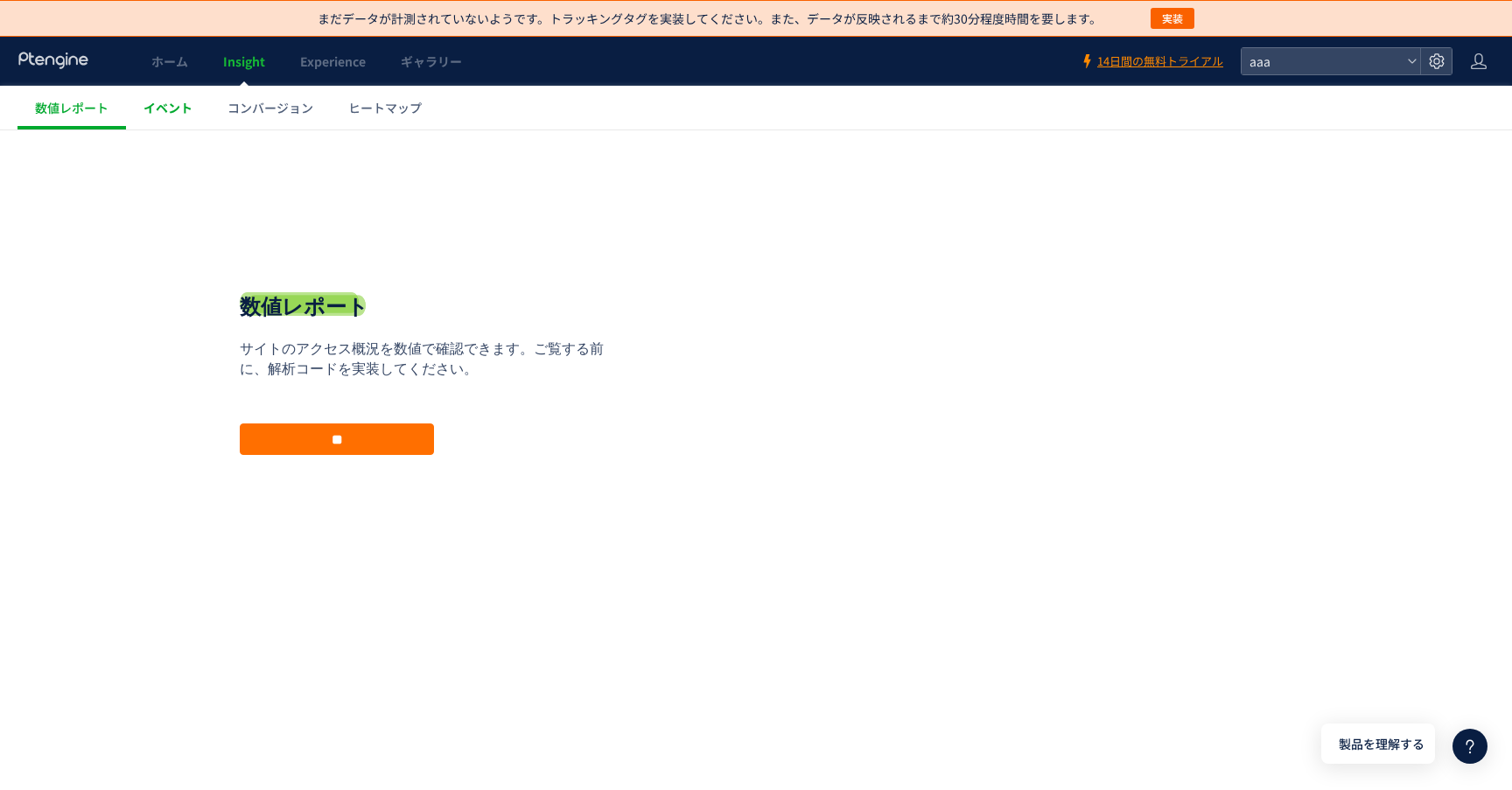
click at [195, 115] on link "イベント" at bounding box center [168, 108] width 84 height 44
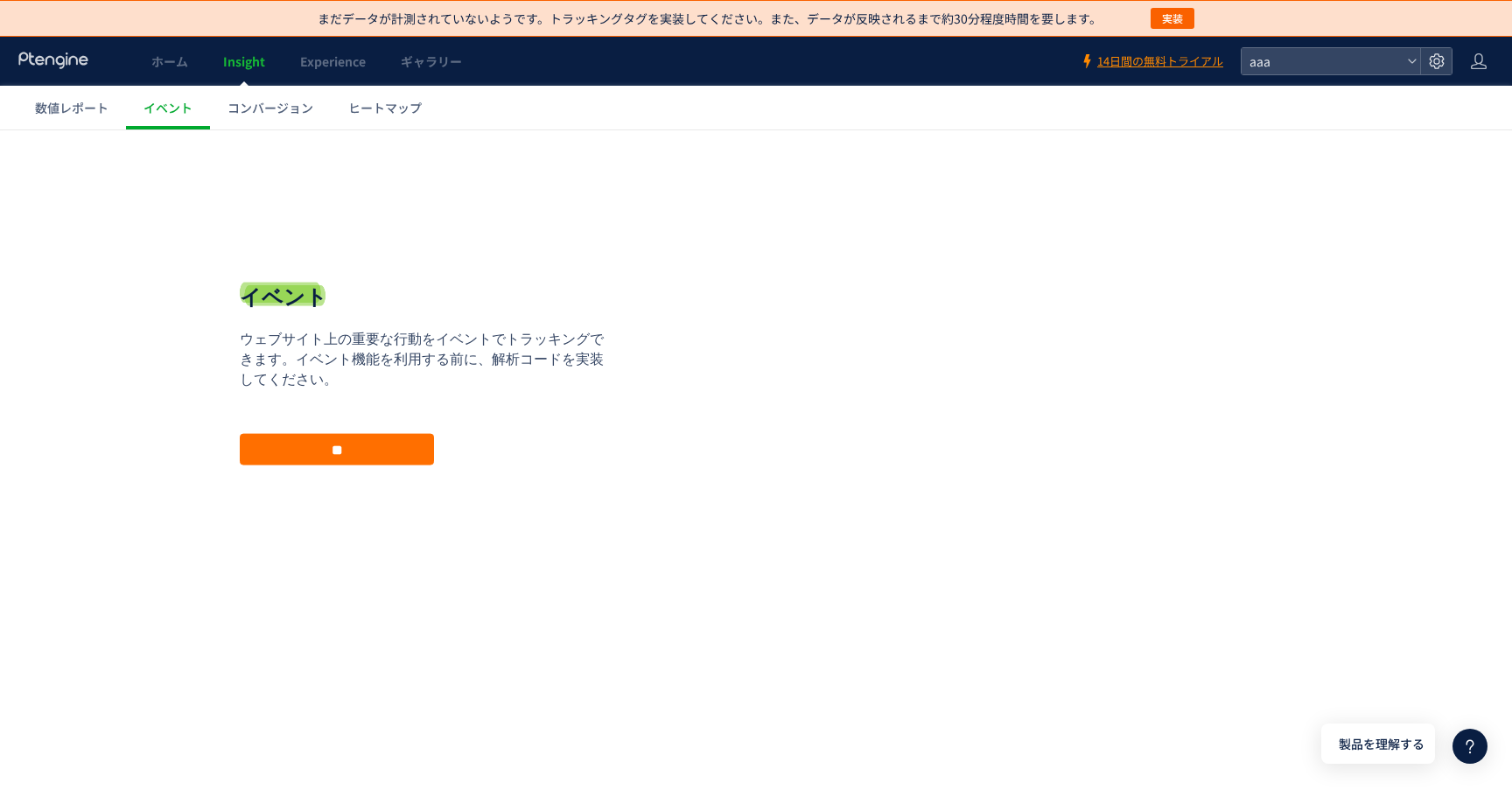
click at [252, 117] on link "コンバージョン" at bounding box center [270, 108] width 121 height 44
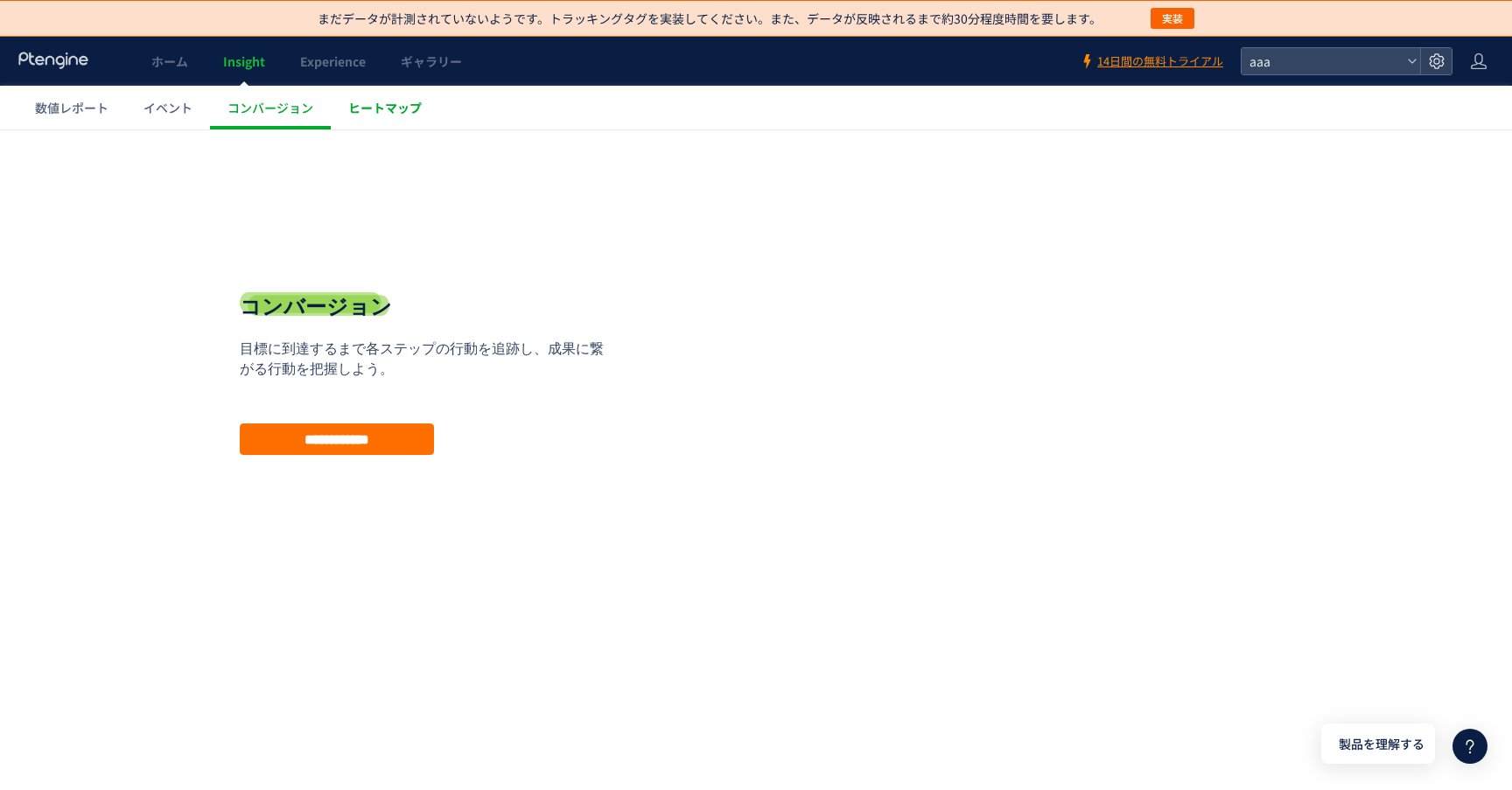
click at [385, 119] on link "ヒートマップ" at bounding box center [384, 108] width 109 height 44
click at [52, 105] on span "数値レポート" at bounding box center [72, 108] width 74 height 18
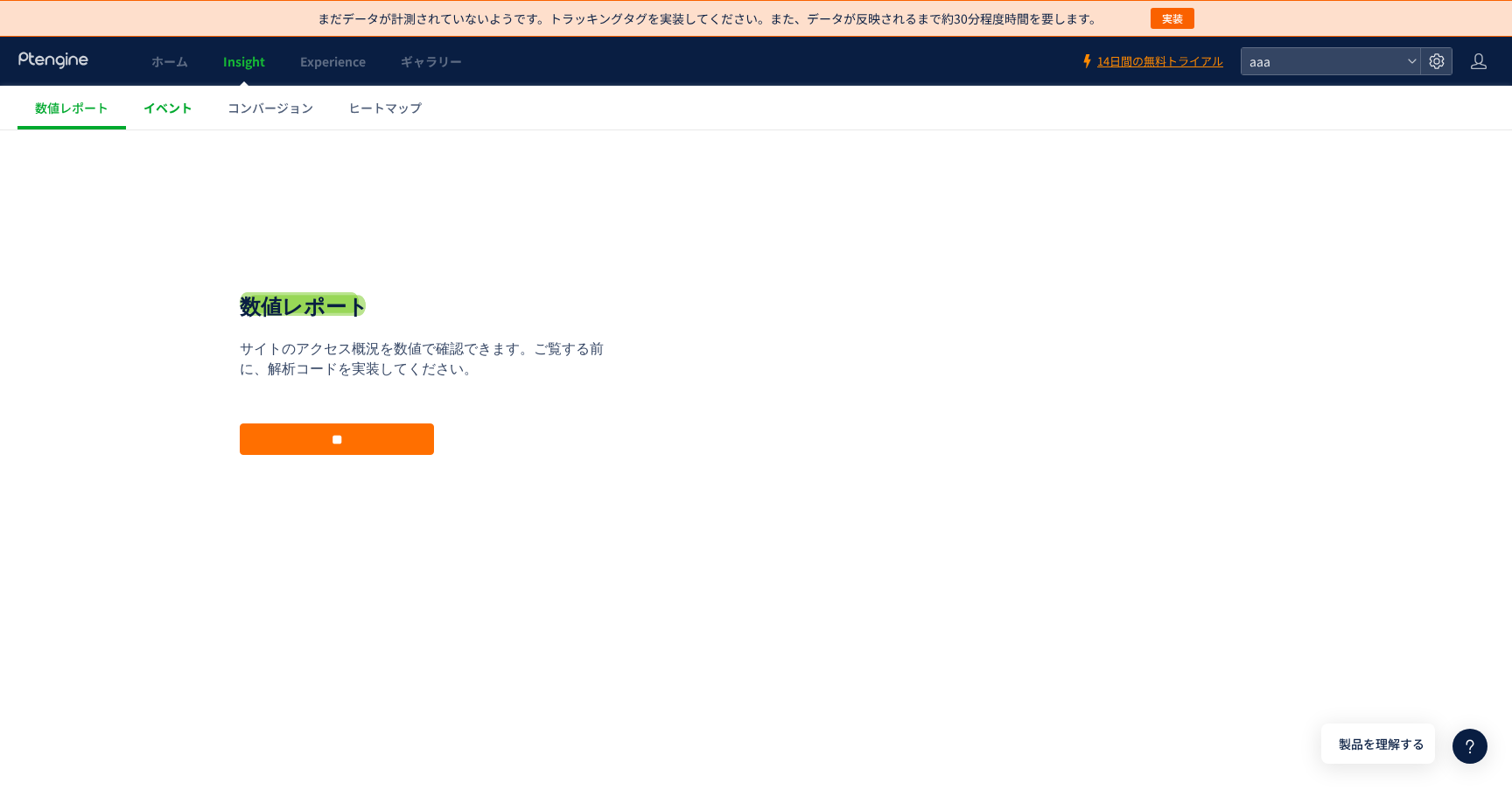
click at [167, 119] on link "イベント" at bounding box center [168, 108] width 84 height 44
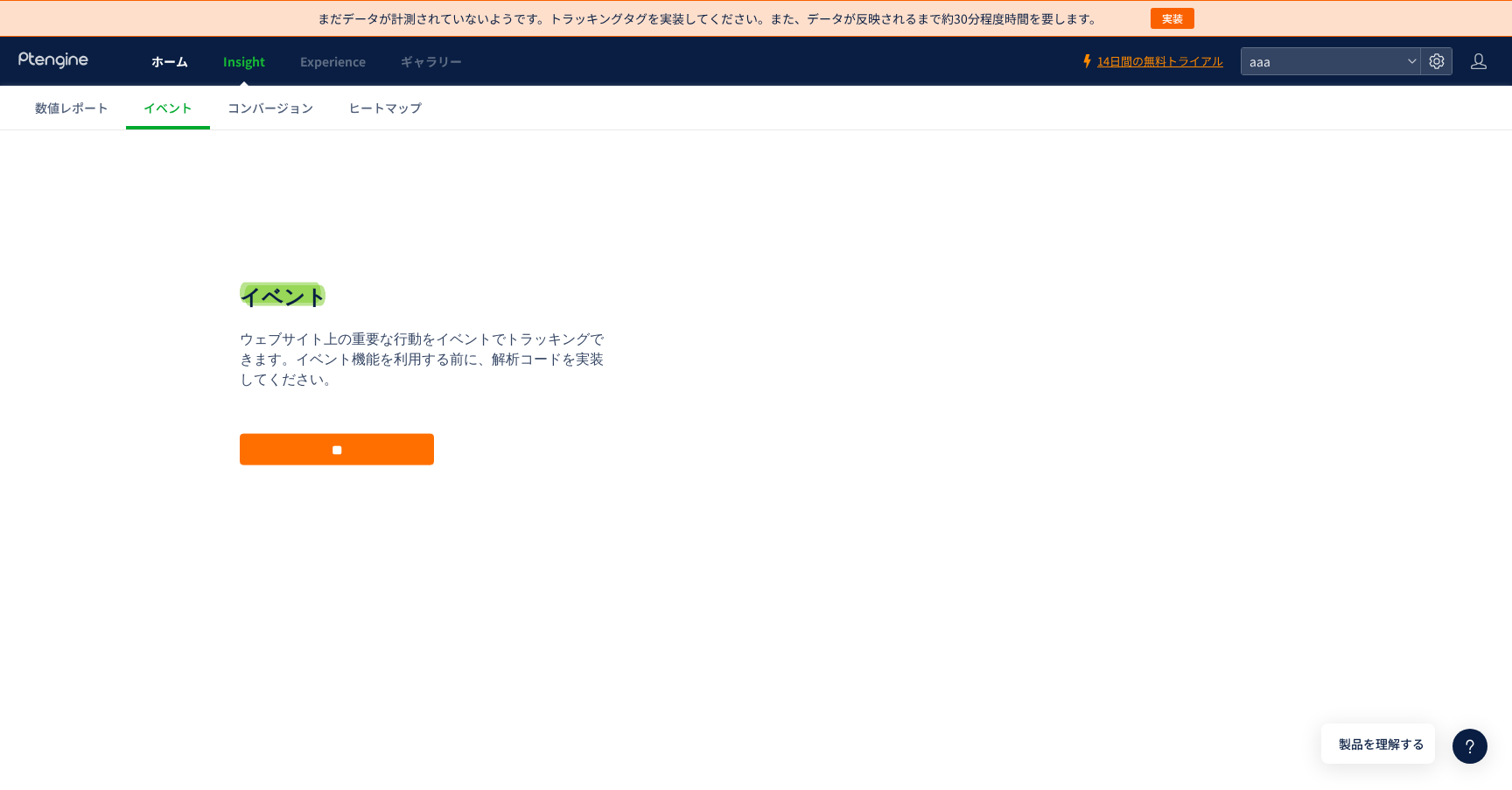
click at [164, 48] on link "ホーム" at bounding box center [170, 61] width 72 height 49
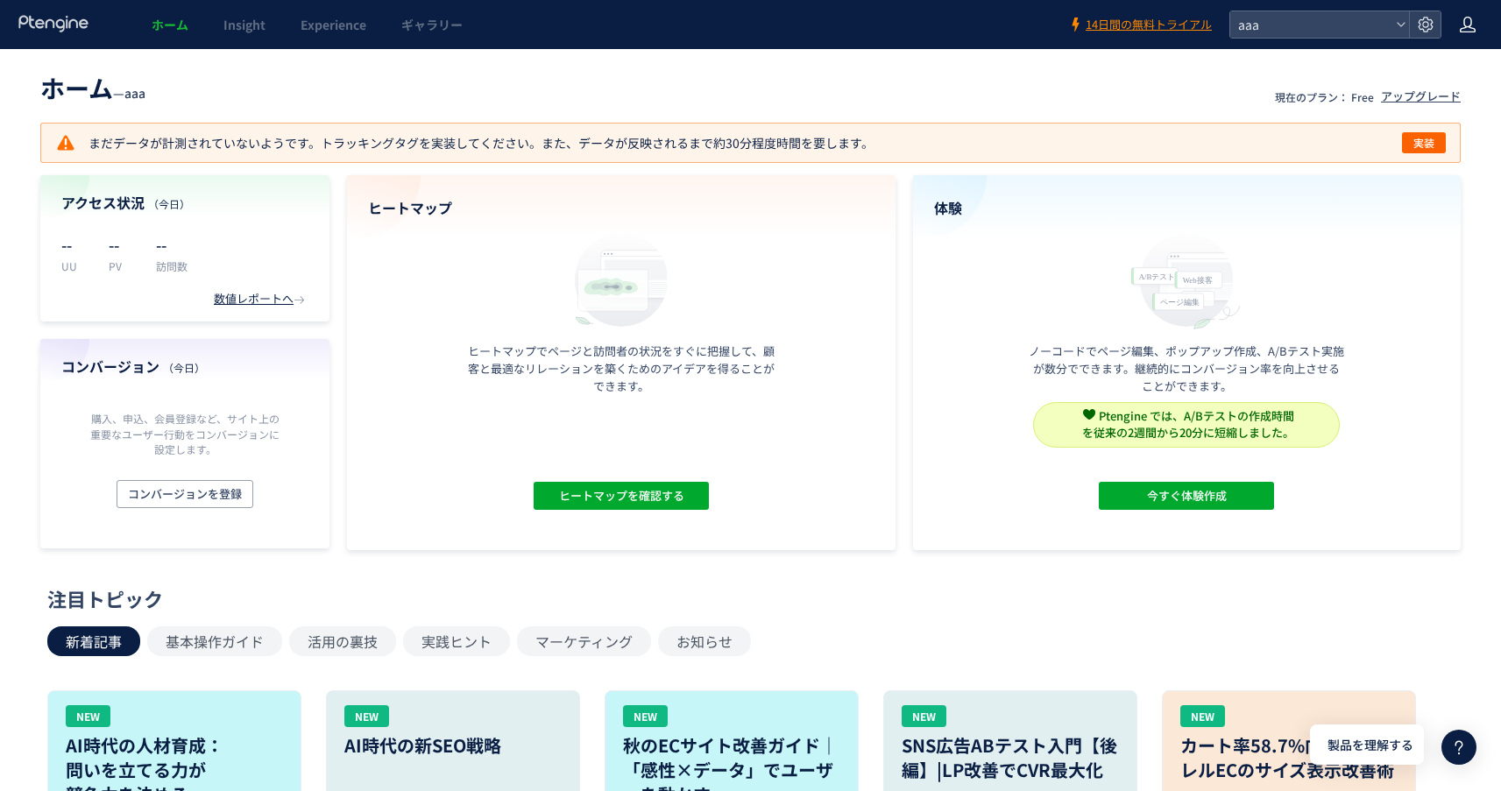
click at [1465, 22] on icon at bounding box center [1468, 25] width 18 height 18
click at [1442, 64] on span "アカウント設定" at bounding box center [1423, 69] width 86 height 18
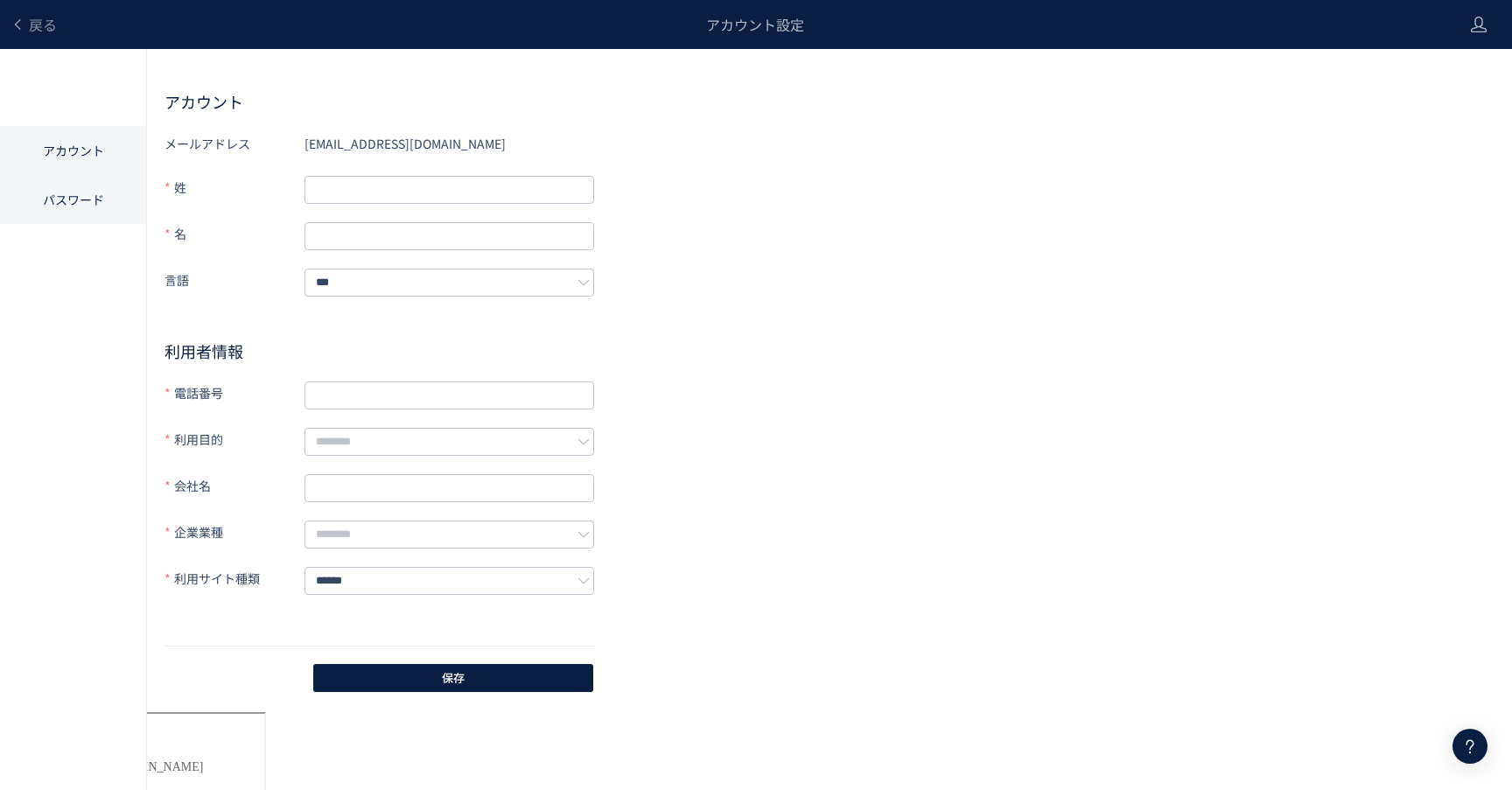
click at [67, 209] on li "パスワード" at bounding box center [73, 199] width 146 height 49
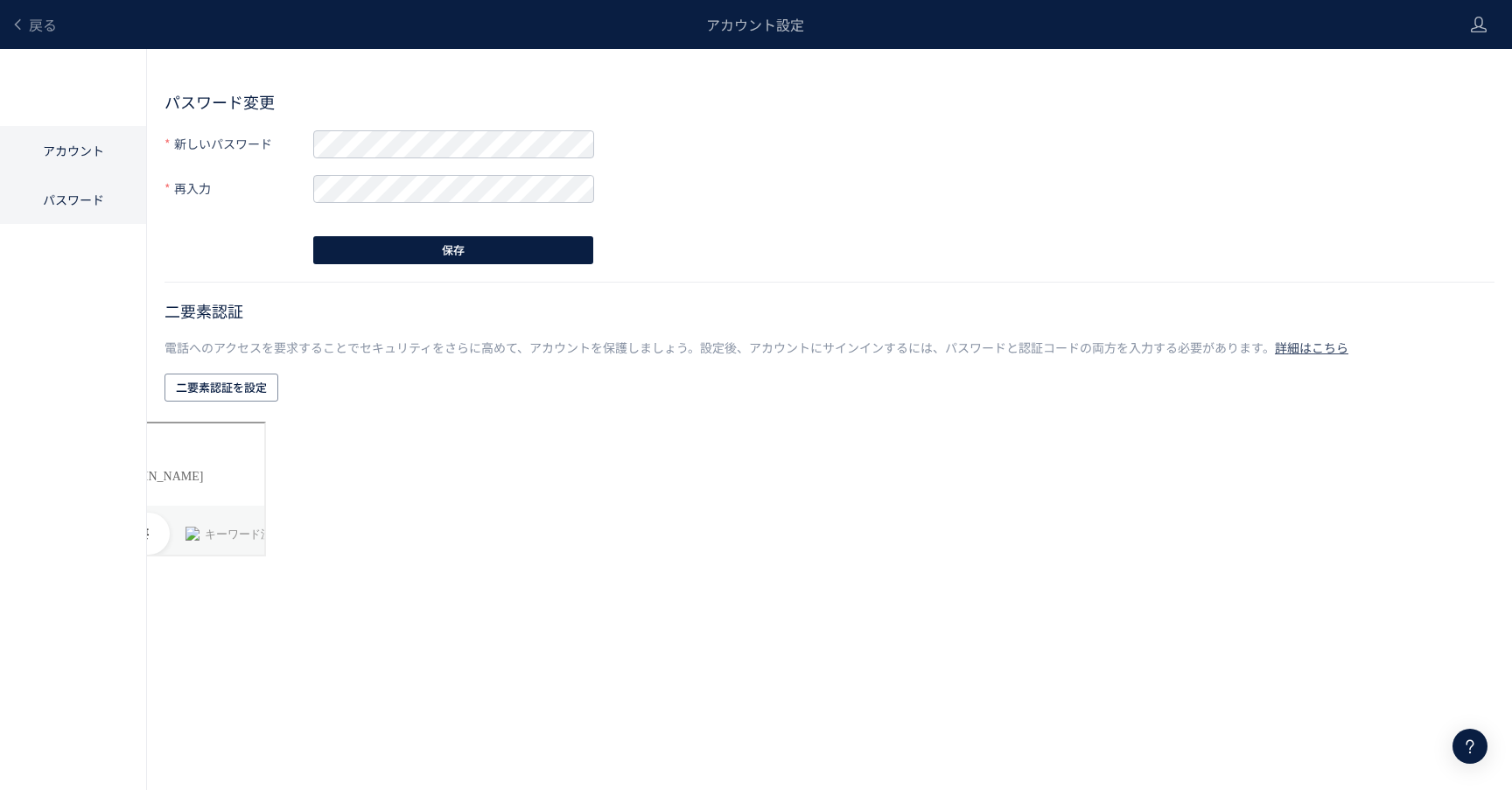
click at [74, 175] on li "アカウント" at bounding box center [73, 199] width 146 height 49
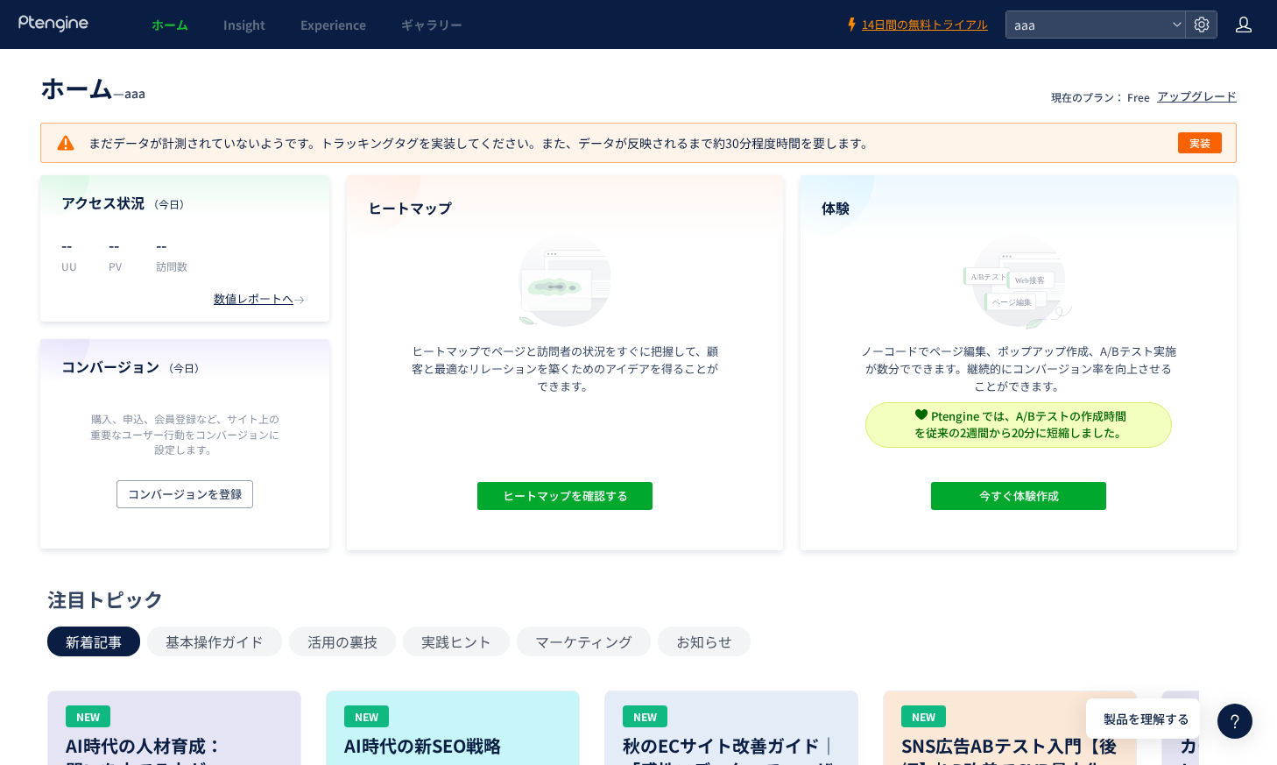
click at [1241, 23] on use at bounding box center [1244, 25] width 16 height 16
click at [1201, 101] on span "ログアウト" at bounding box center [1186, 97] width 61 height 18
